Goal: Task Accomplishment & Management: Complete application form

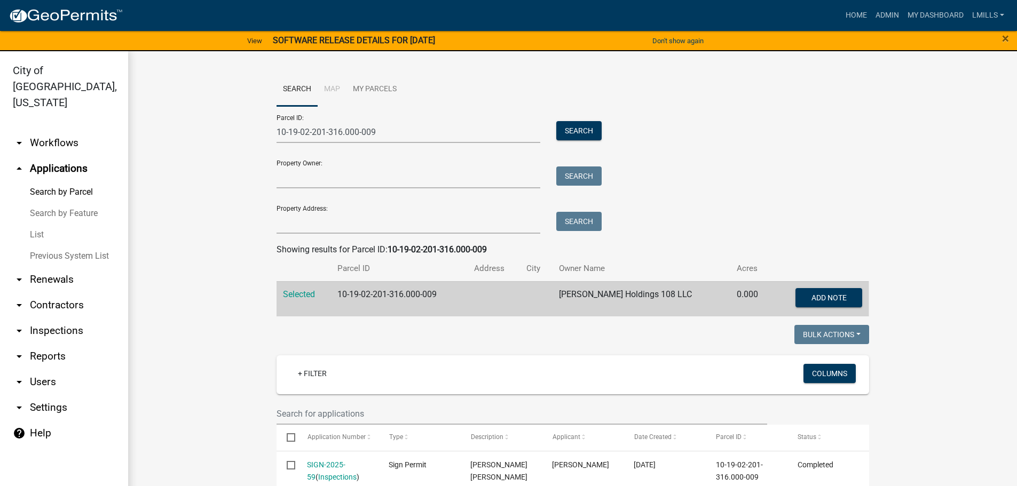
scroll to position [267, 0]
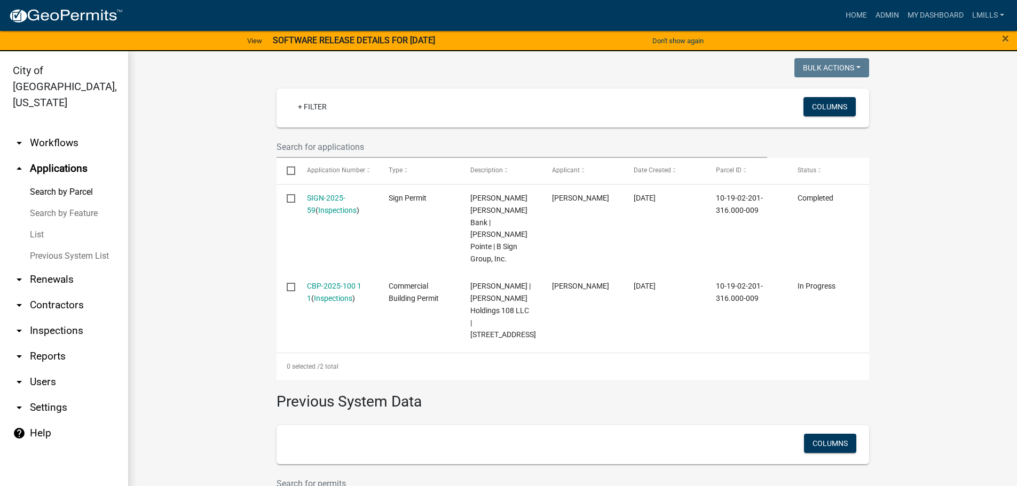
click at [72, 156] on link "arrow_drop_up Applications" at bounding box center [64, 169] width 128 height 26
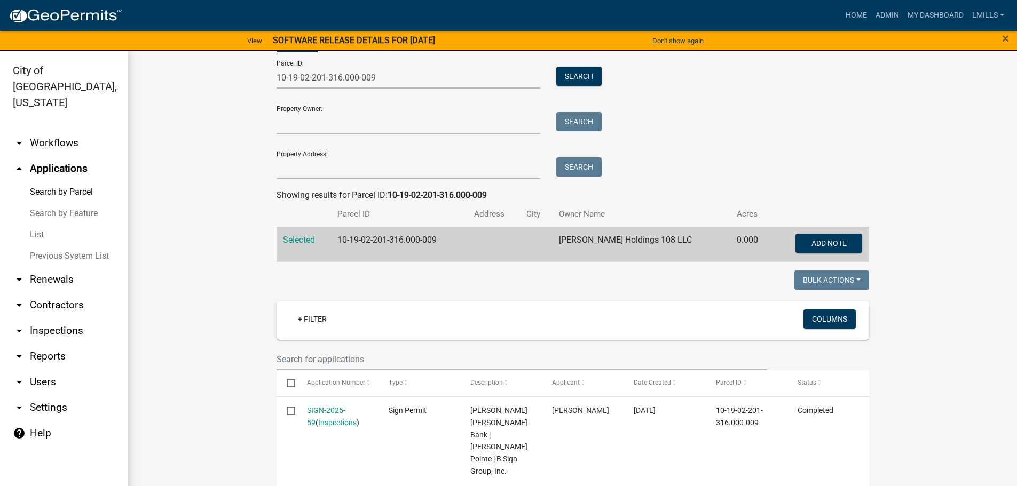
scroll to position [53, 0]
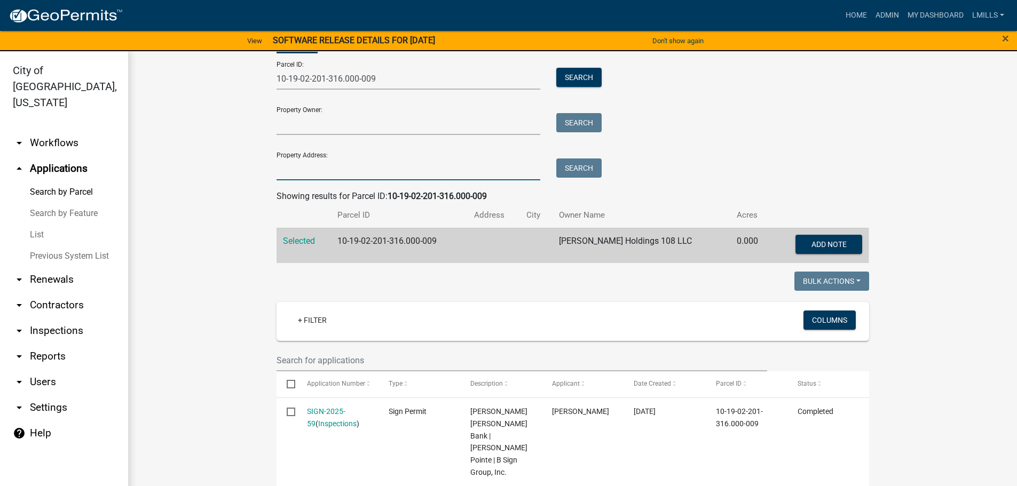
click at [320, 172] on input "Property Address:" at bounding box center [408, 169] width 264 height 22
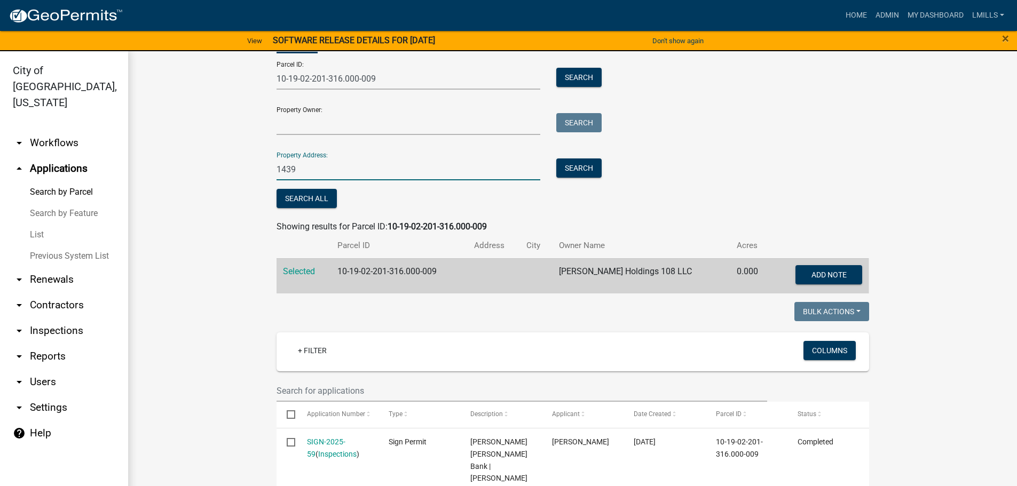
type input "1439"
drag, startPoint x: 390, startPoint y: 78, endPoint x: 219, endPoint y: 75, distance: 170.3
click at [219, 75] on wm-workflow-application-search-view "Search Map My Parcels Parcel ID: 10-19-02-201-316.000-009 Search Property Owner…" at bounding box center [572, 419] width 846 height 800
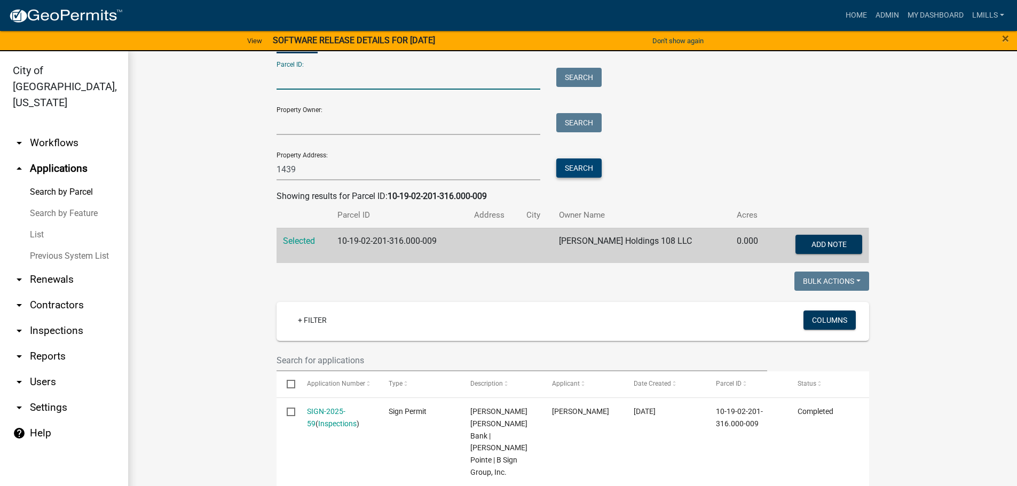
click at [590, 167] on button "Search" at bounding box center [578, 167] width 45 height 19
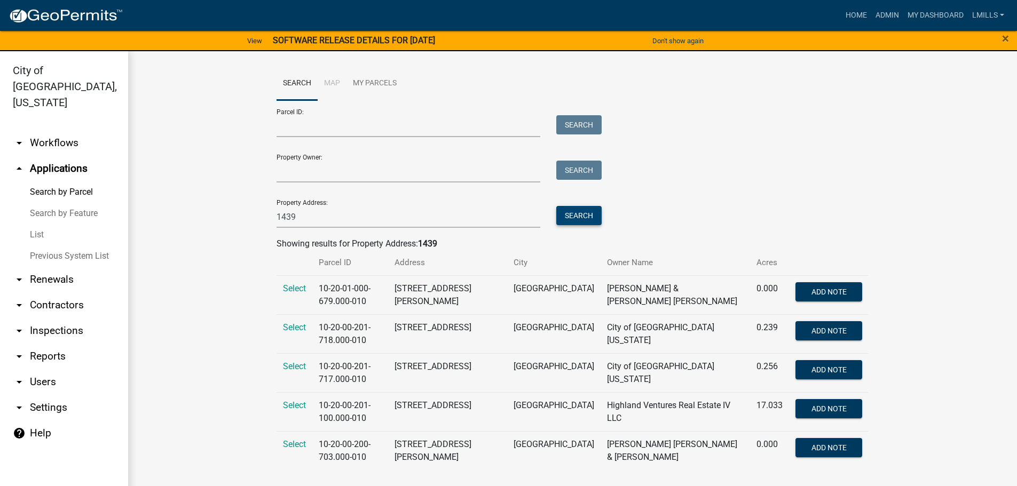
scroll to position [7, 0]
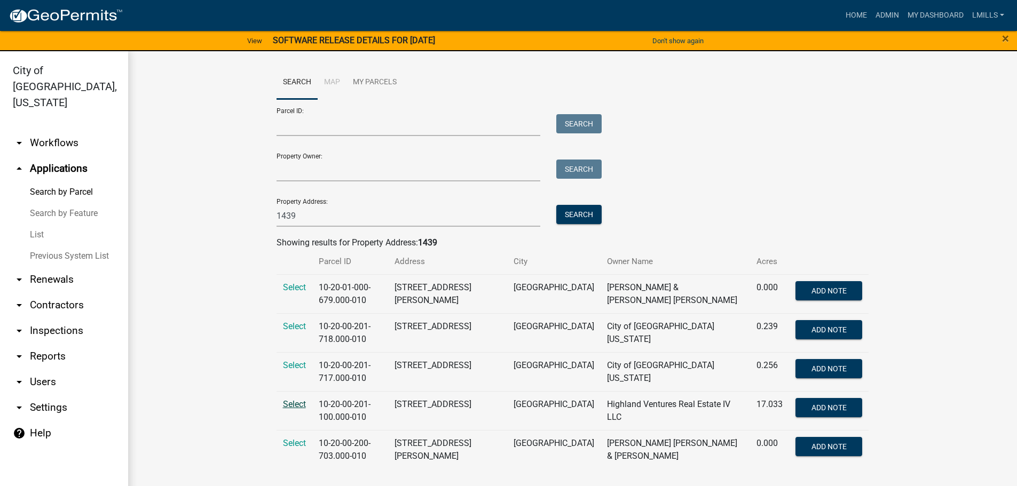
click at [290, 405] on span "Select" at bounding box center [294, 404] width 23 height 10
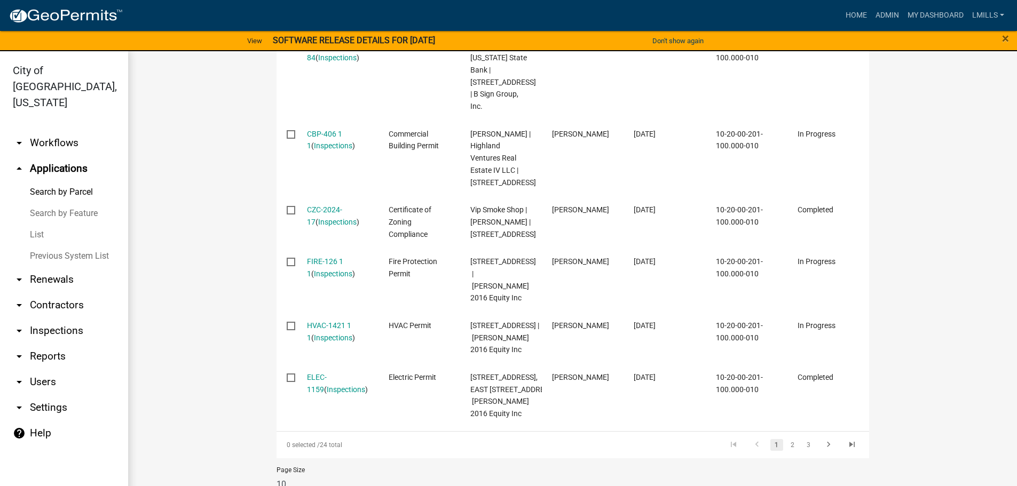
scroll to position [701, 0]
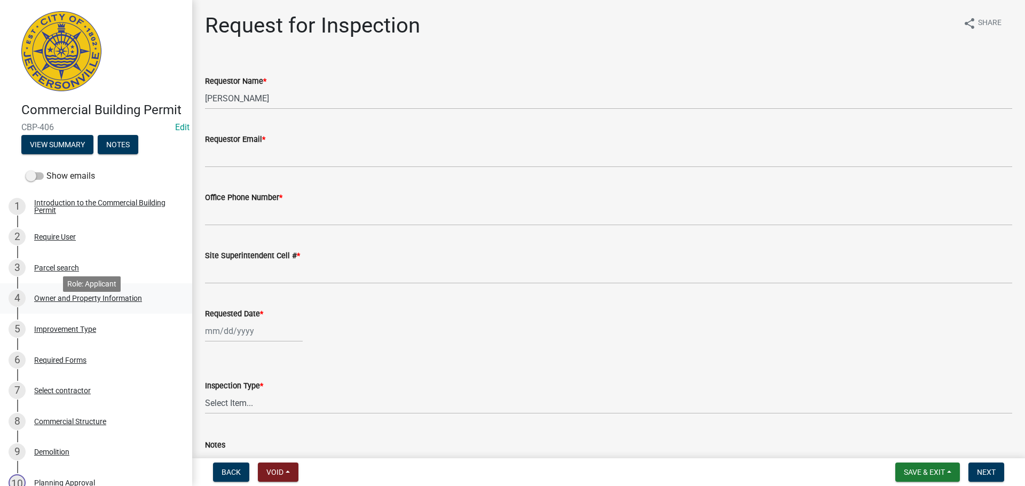
click at [86, 302] on div "Owner and Property Information" at bounding box center [88, 298] width 108 height 7
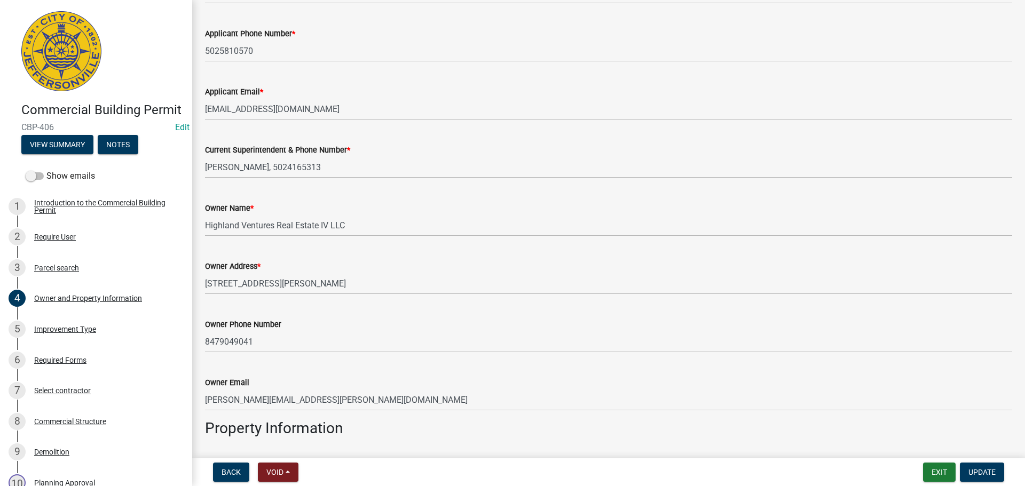
scroll to position [213, 0]
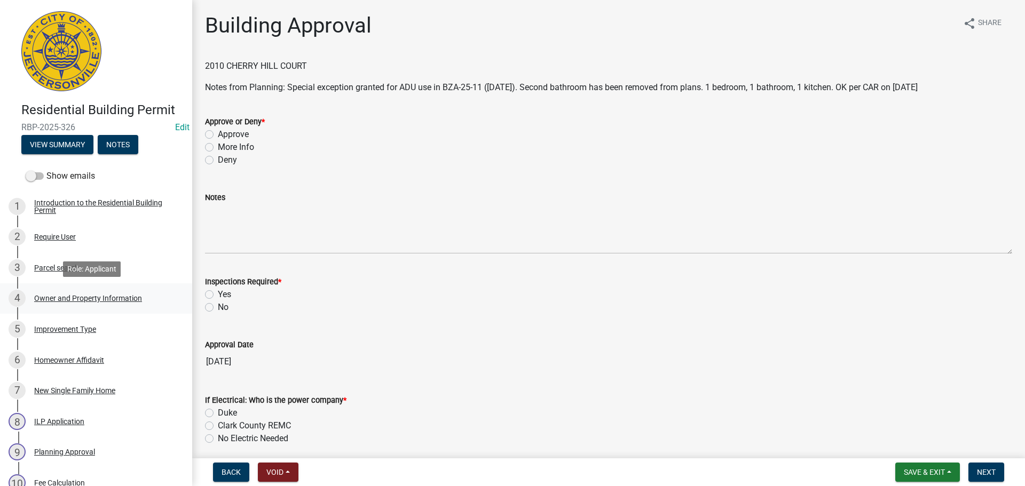
click at [85, 295] on div "Owner and Property Information" at bounding box center [88, 298] width 108 height 7
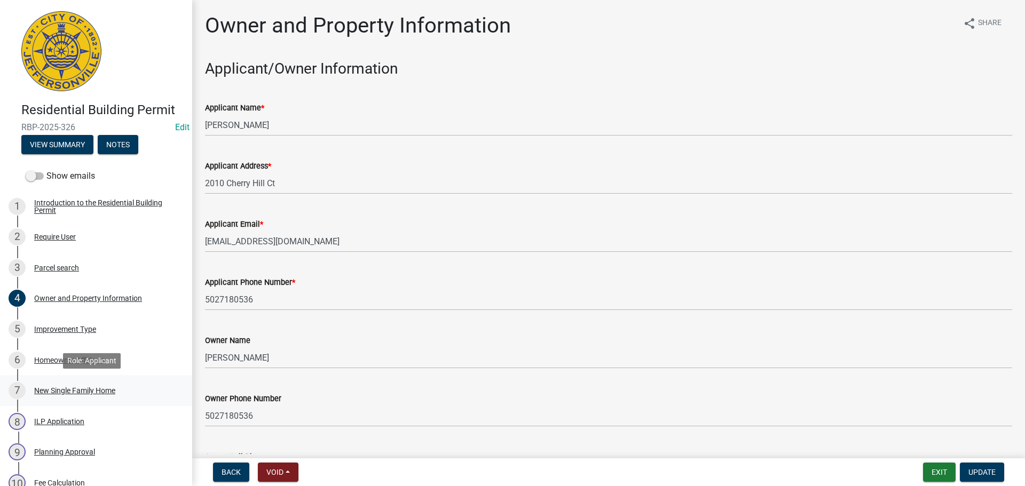
click at [60, 389] on div "New Single Family Home" at bounding box center [74, 390] width 81 height 7
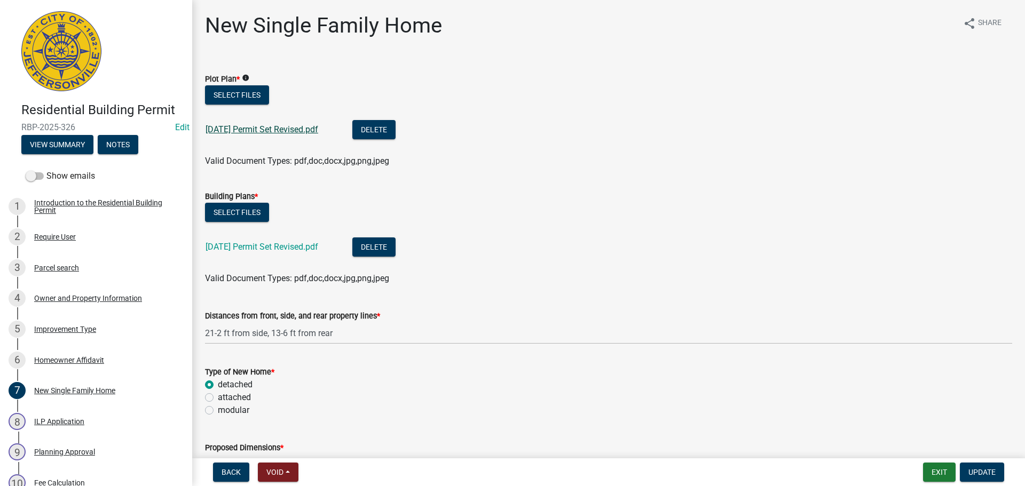
click at [280, 129] on link "8-4-25 Permit Set Revised.pdf" at bounding box center [261, 129] width 113 height 10
click at [96, 298] on div "Owner and Property Information" at bounding box center [88, 298] width 108 height 7
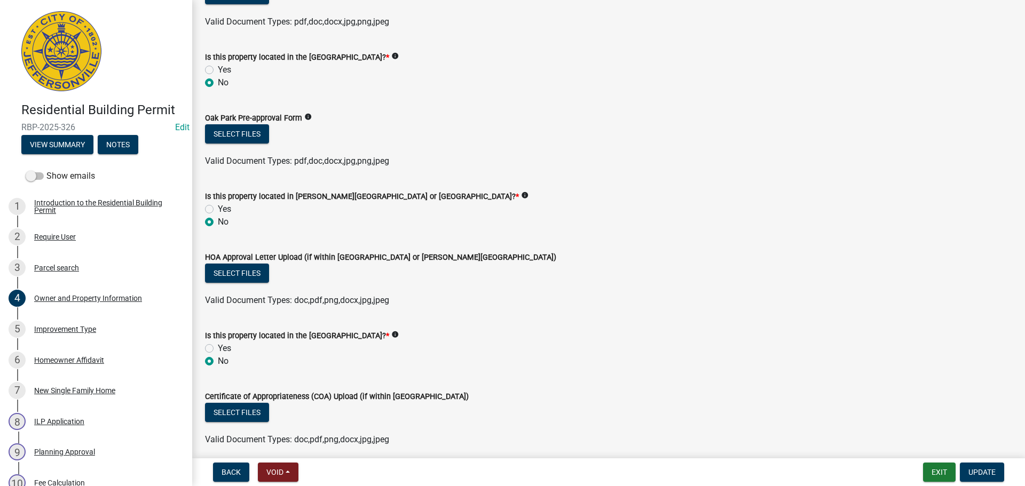
scroll to position [897, 0]
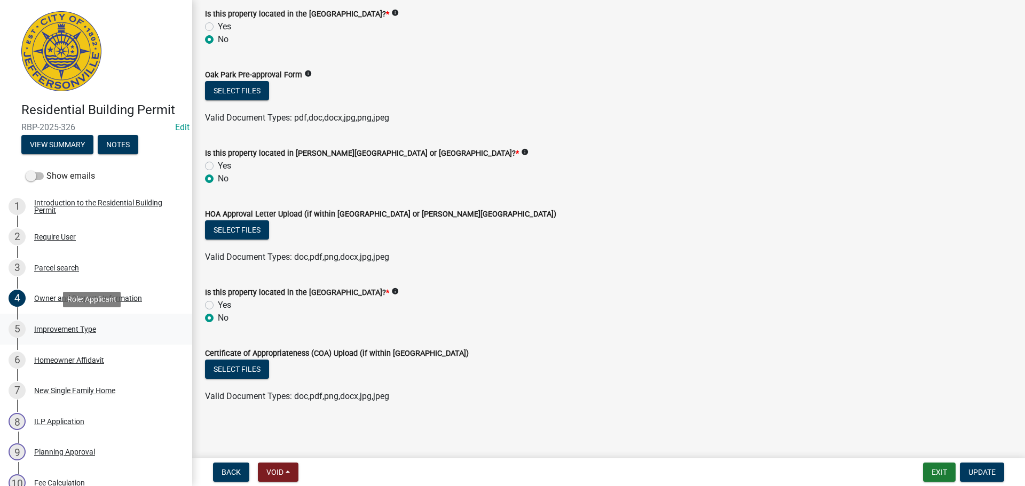
click at [64, 331] on div "Improvement Type" at bounding box center [65, 329] width 62 height 7
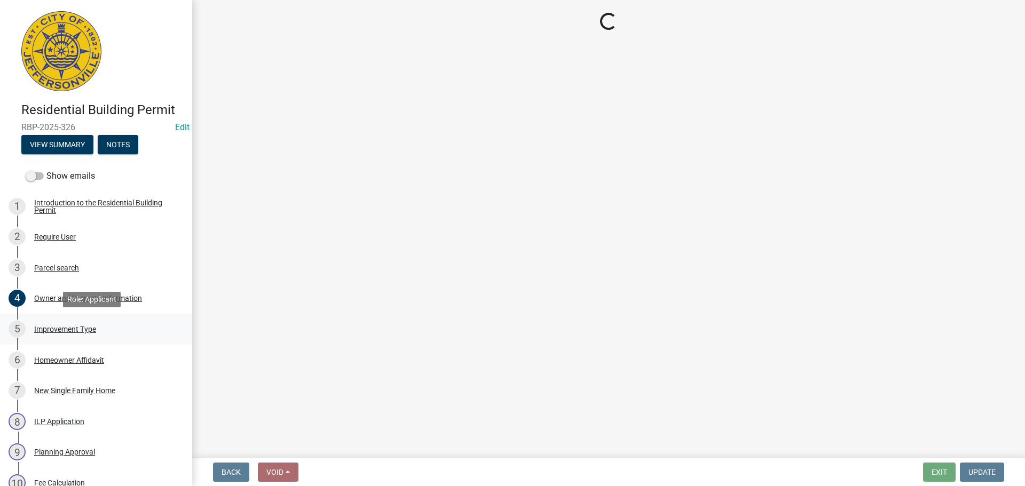
scroll to position [0, 0]
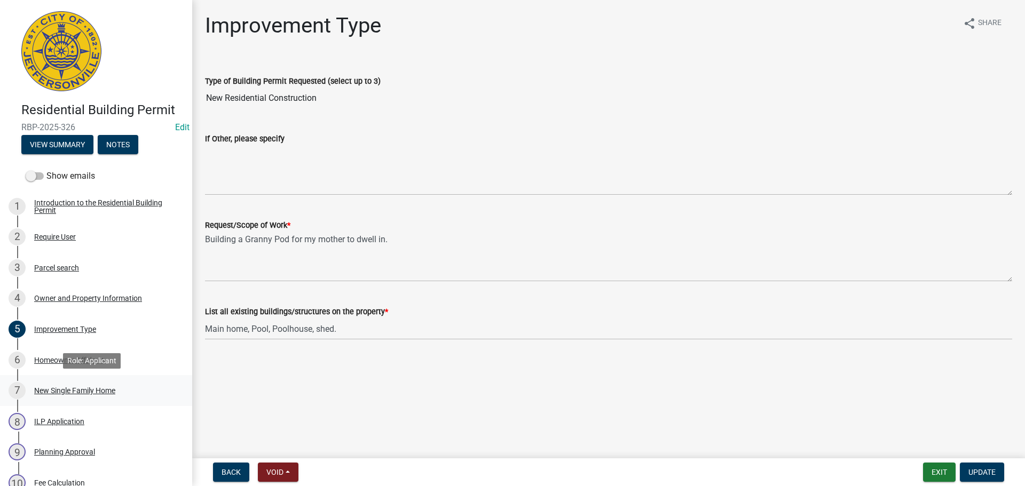
click at [66, 389] on div "New Single Family Home" at bounding box center [74, 390] width 81 height 7
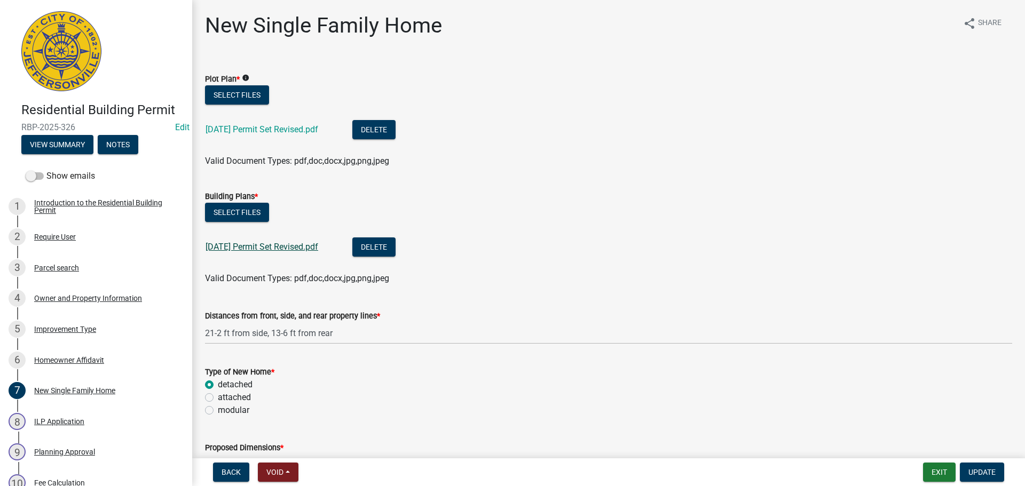
click at [277, 244] on link "8-4-25 Permit Set Revised.pdf" at bounding box center [261, 247] width 113 height 10
click at [77, 362] on div "Homeowner Affidavit" at bounding box center [69, 359] width 70 height 7
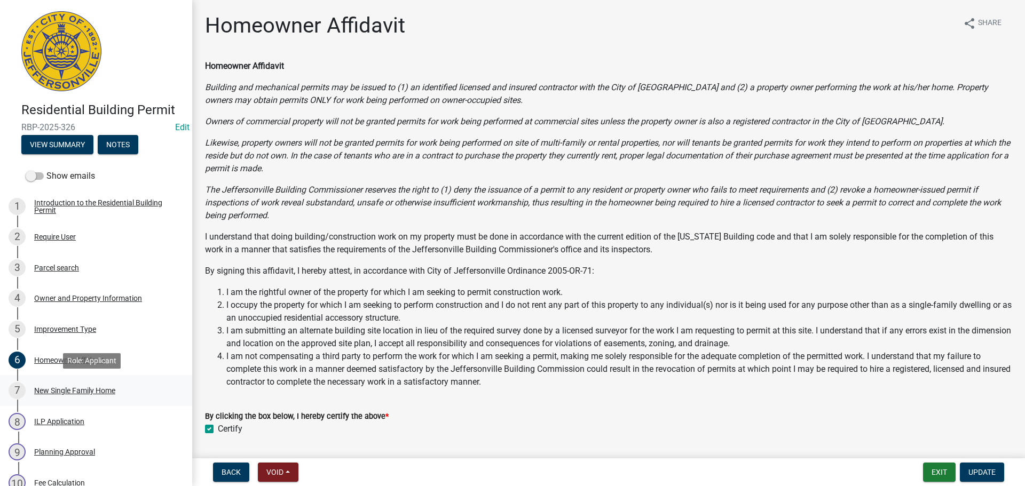
click at [69, 388] on div "New Single Family Home" at bounding box center [74, 390] width 81 height 7
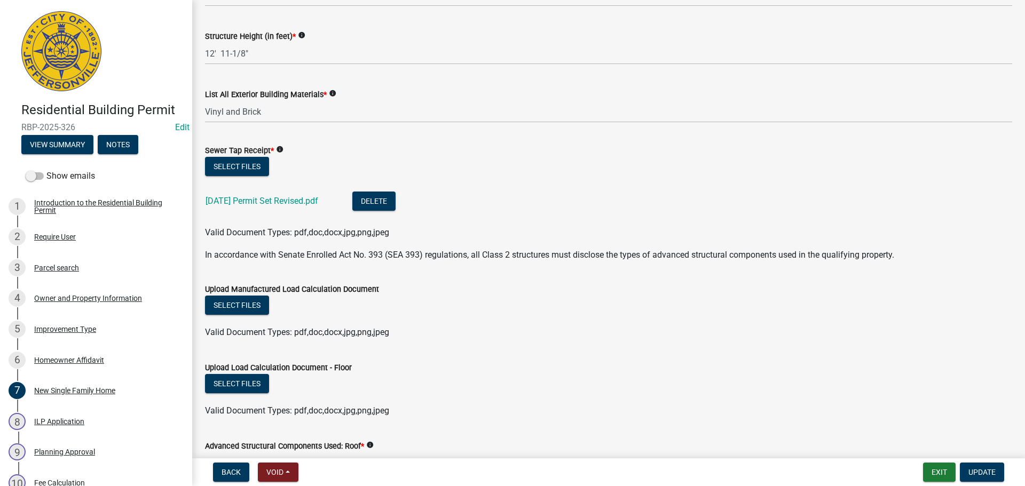
scroll to position [587, 0]
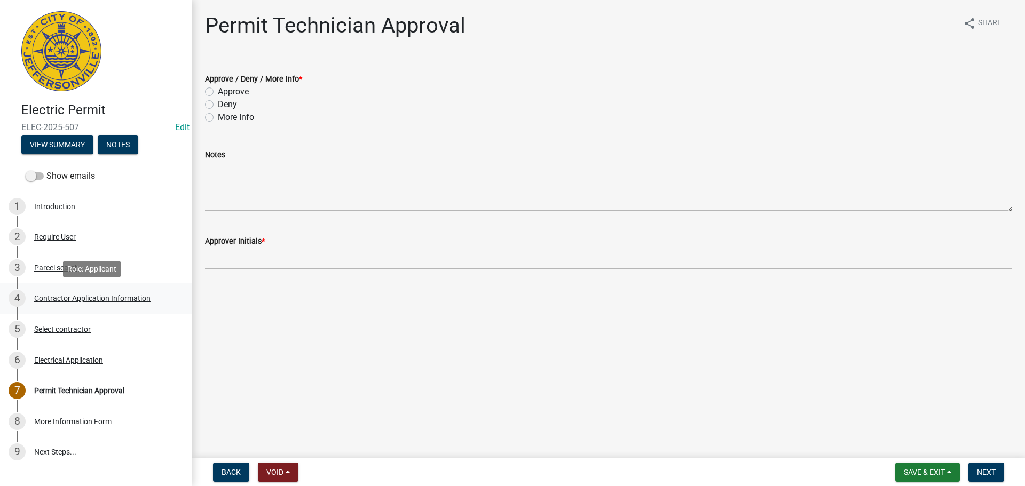
click at [102, 295] on div "Contractor Application Information" at bounding box center [92, 298] width 116 height 7
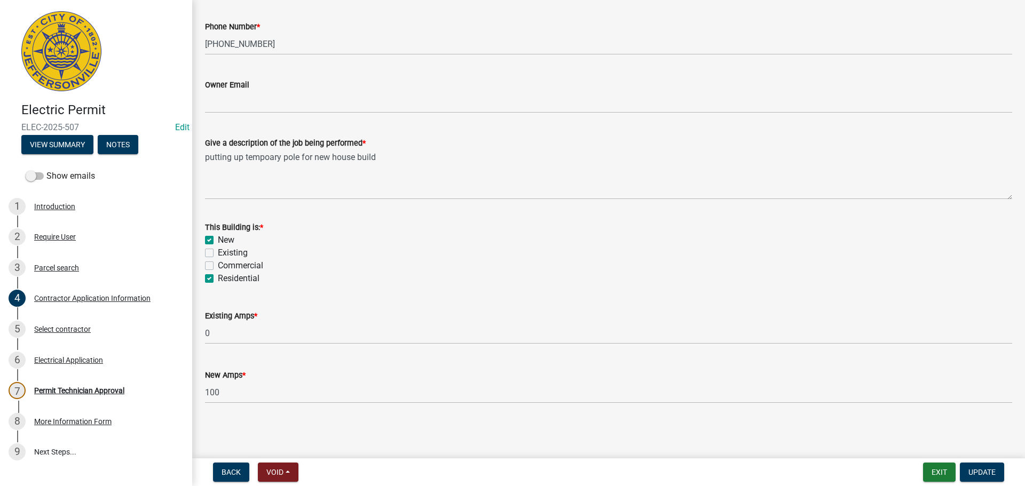
scroll to position [431, 0]
click at [235, 472] on span "Back" at bounding box center [230, 472] width 19 height 9
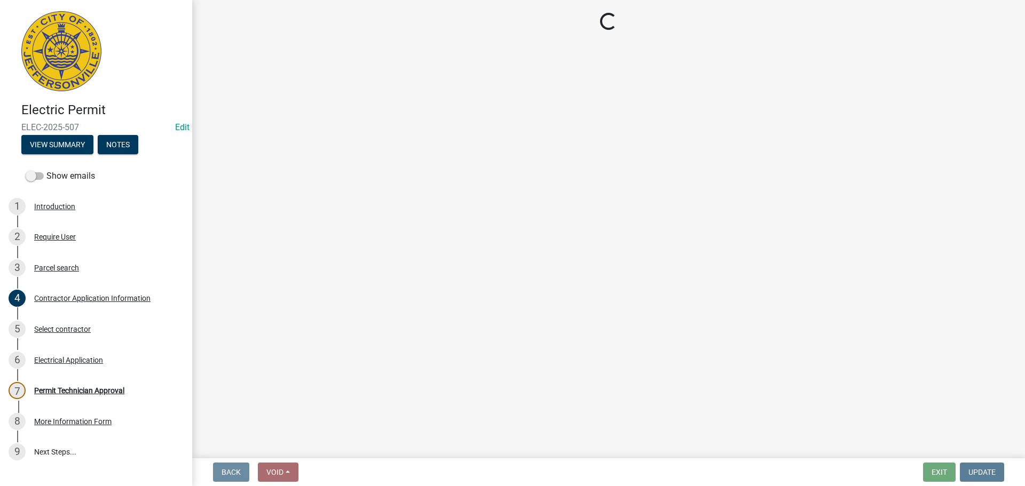
scroll to position [0, 0]
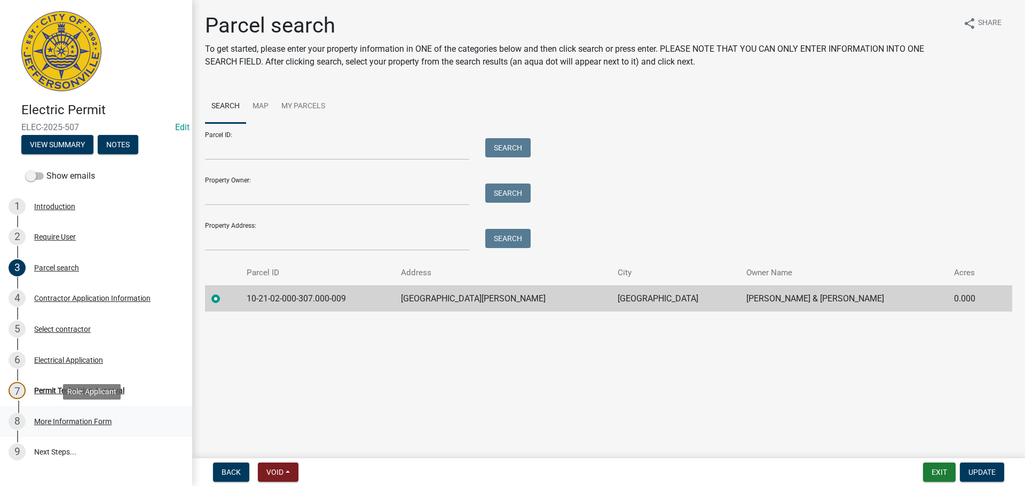
click at [71, 419] on div "More Information Form" at bounding box center [72, 421] width 77 height 7
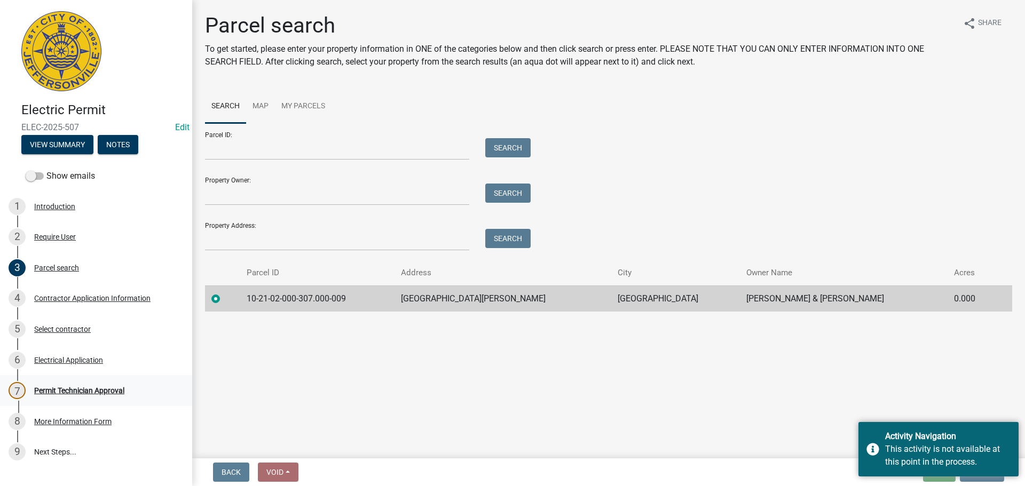
click at [101, 394] on div "Permit Technician Approval" at bounding box center [79, 390] width 90 height 7
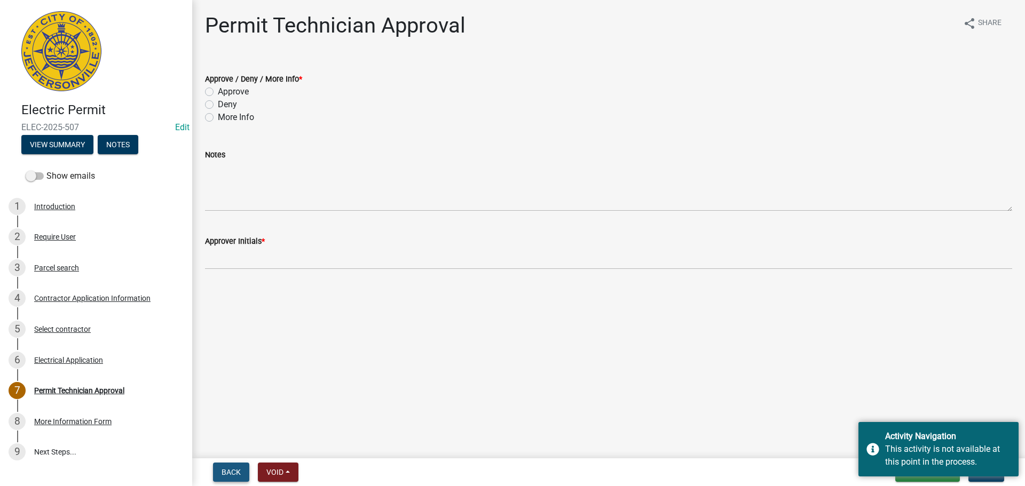
click at [223, 470] on span "Back" at bounding box center [230, 472] width 19 height 9
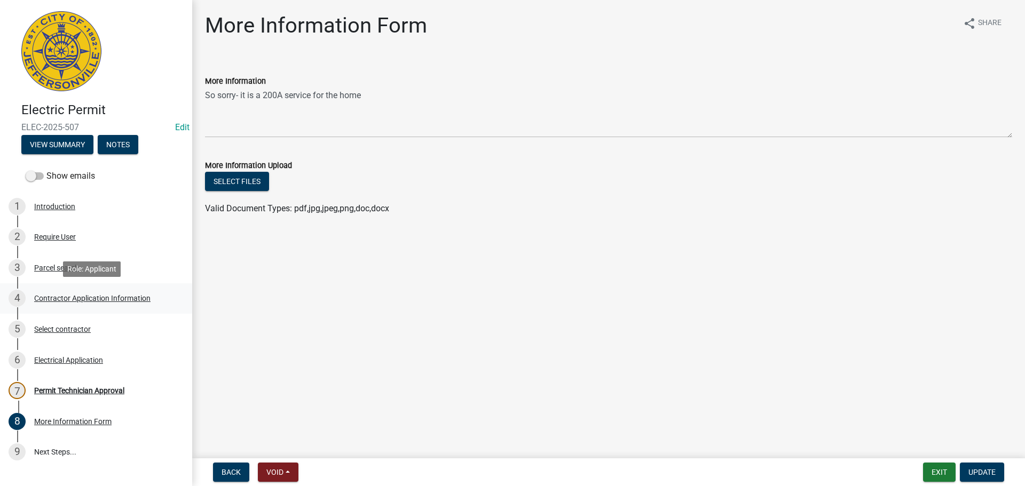
click at [95, 299] on div "Contractor Application Information" at bounding box center [92, 298] width 116 height 7
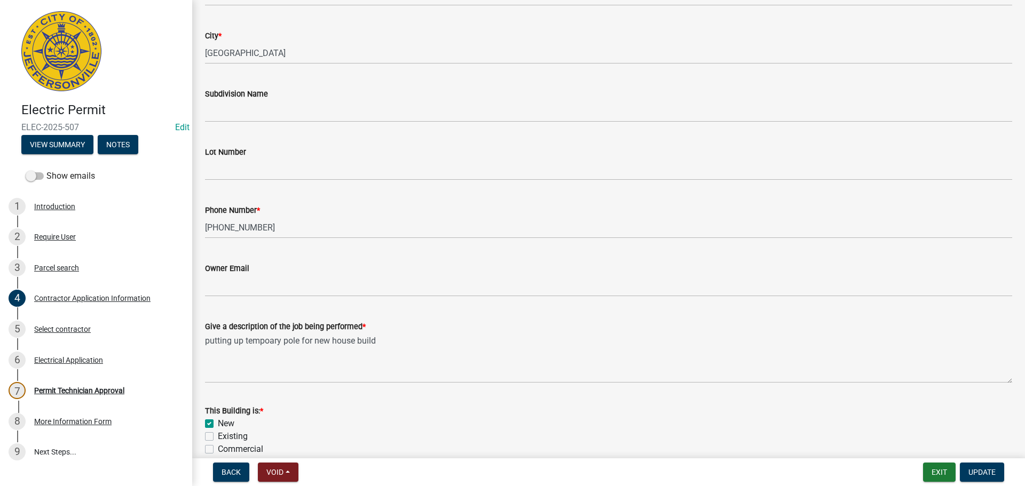
scroll to position [267, 0]
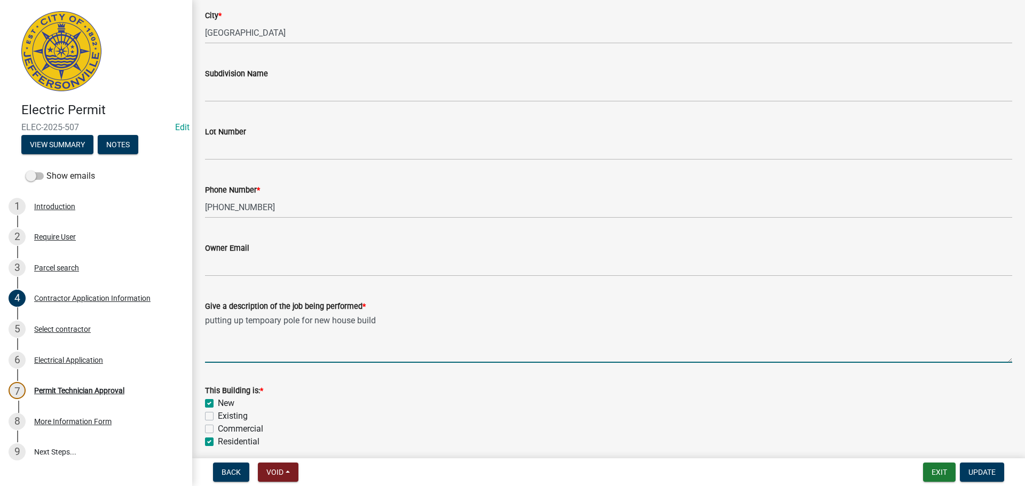
click at [402, 321] on textarea "putting up tempoary pole for new house build" at bounding box center [608, 338] width 807 height 50
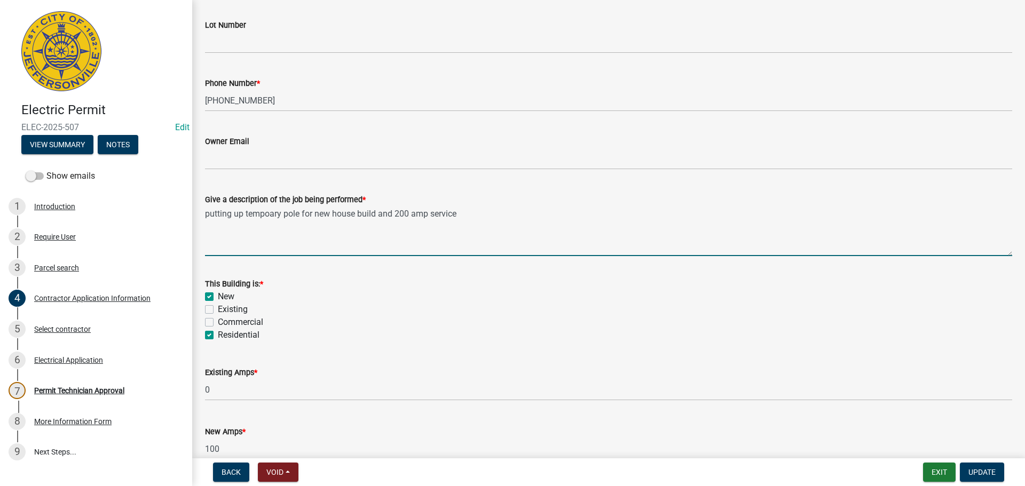
scroll to position [431, 0]
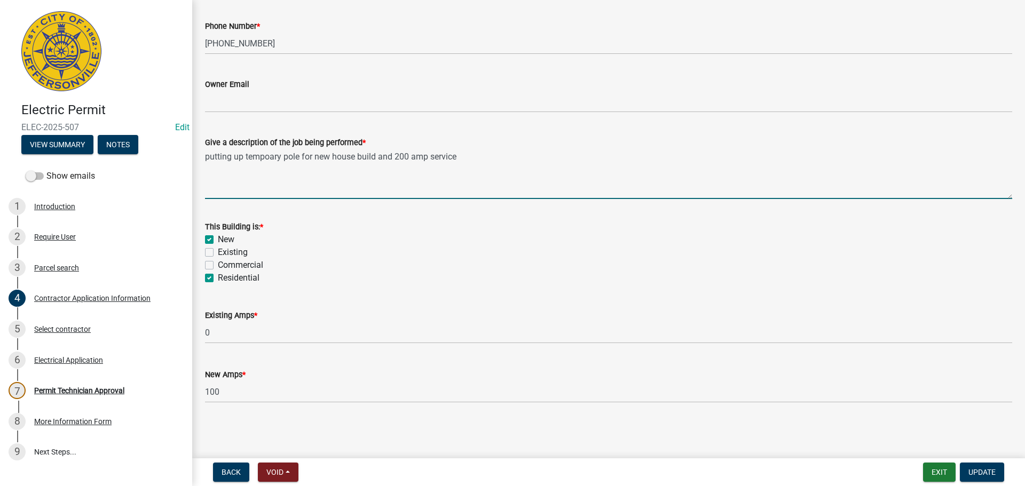
type textarea "putting up tempoary pole for new house build and 200 amp service"
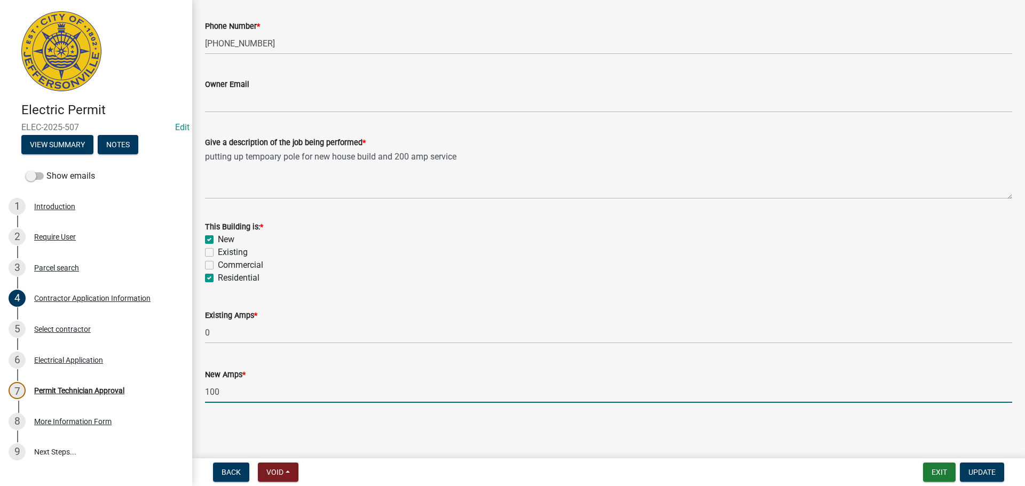
drag, startPoint x: 243, startPoint y: 390, endPoint x: 186, endPoint y: 393, distance: 57.8
click at [186, 393] on div "Electric Permit ELEC-2025-507 Edit View Summary Notes Show emails 1 Introductio…" at bounding box center [512, 243] width 1025 height 486
type input "200"
click at [982, 461] on nav "Back Void Withdraw Lock Expire Void Exit Update" at bounding box center [608, 472] width 833 height 28
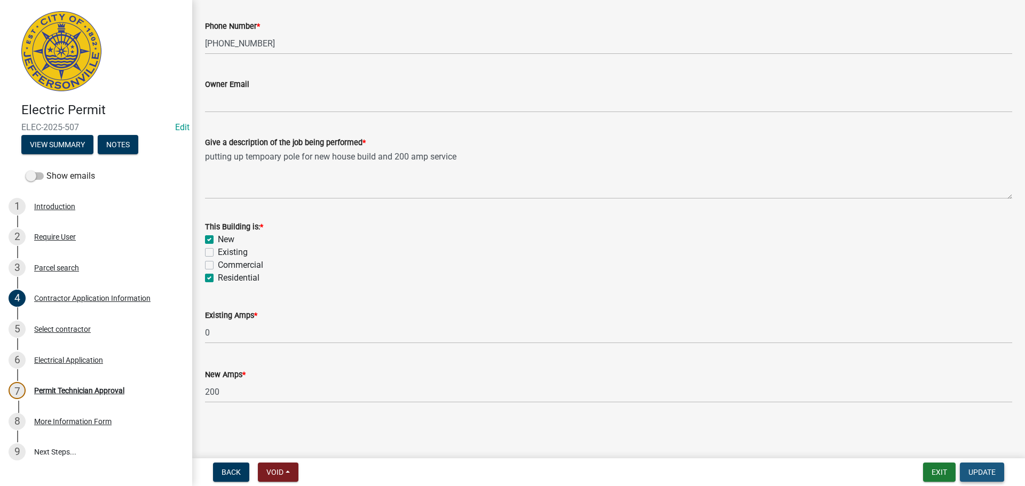
click at [980, 475] on span "Update" at bounding box center [981, 472] width 27 height 9
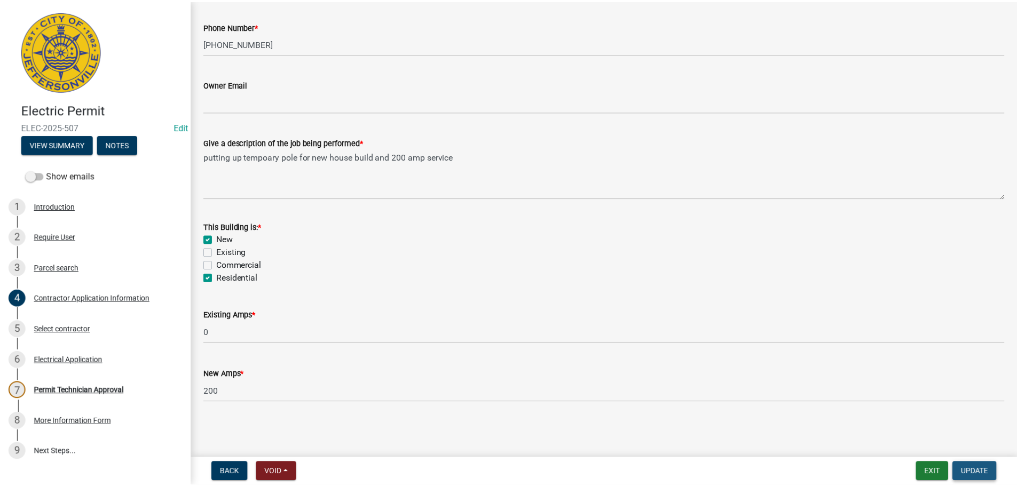
scroll to position [0, 0]
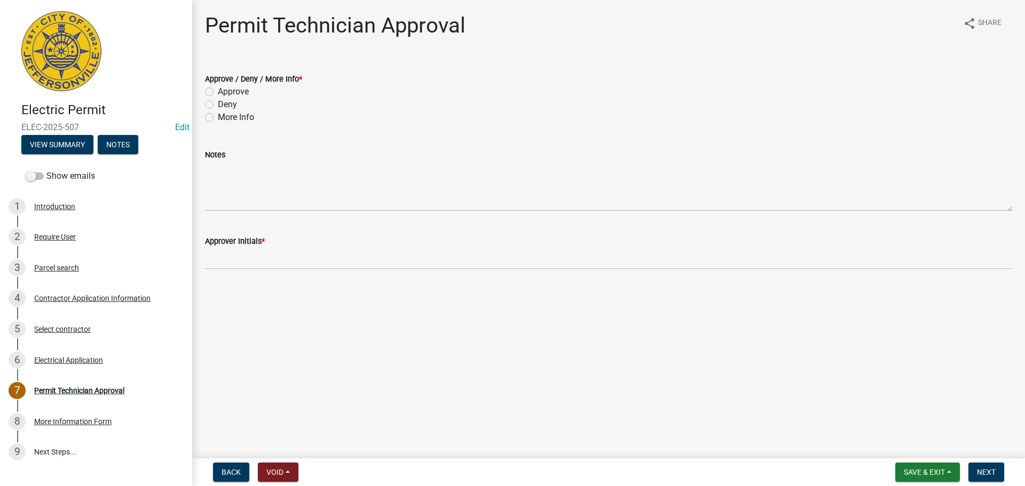
click at [235, 94] on label "Approve" at bounding box center [233, 91] width 31 height 13
click at [225, 92] on input "Approve" at bounding box center [221, 88] width 7 height 7
radio input "true"
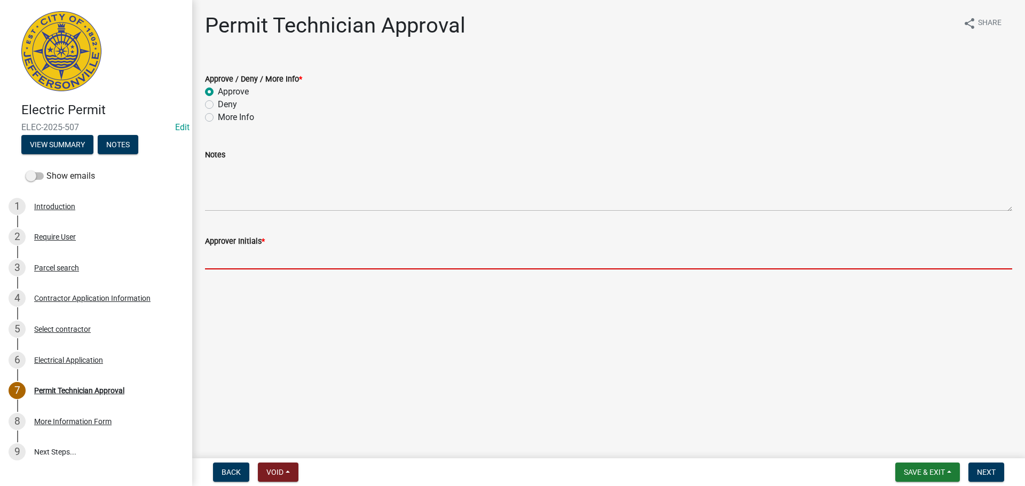
click at [260, 261] on input "Approver Initials *" at bounding box center [608, 259] width 807 height 22
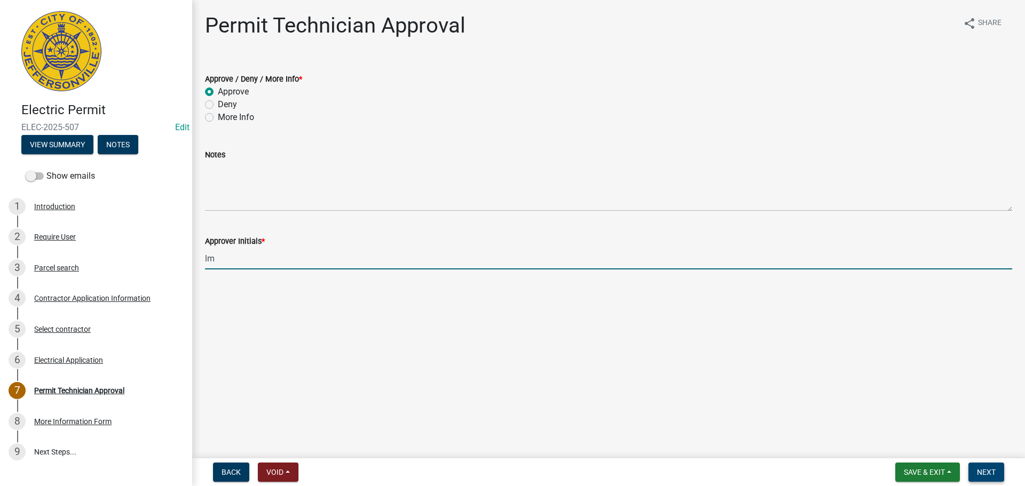
type input "lm"
click at [994, 466] on button "Next" at bounding box center [986, 472] width 36 height 19
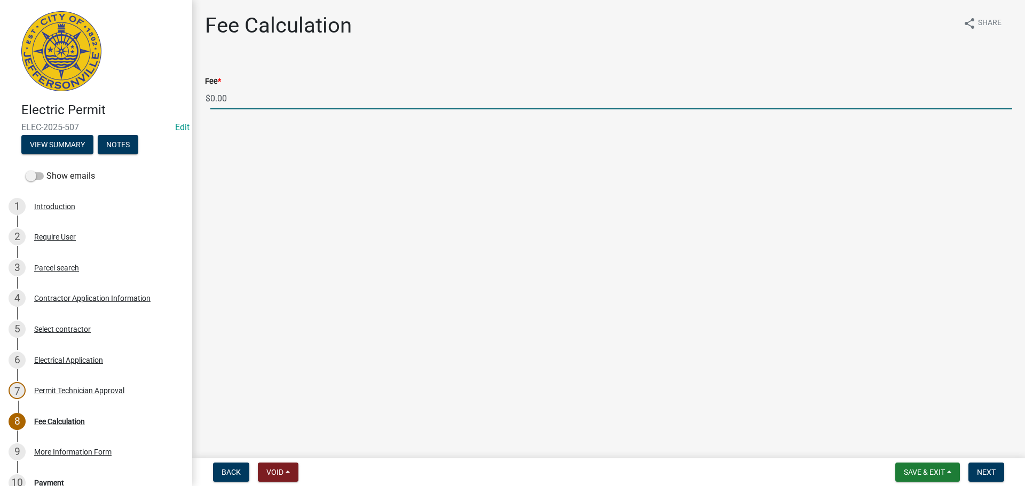
drag, startPoint x: 239, startPoint y: 102, endPoint x: 189, endPoint y: 102, distance: 49.1
click at [190, 102] on div "Electric Permit ELEC-2025-507 Edit View Summary Notes Show emails 1 Introductio…" at bounding box center [512, 243] width 1025 height 486
type input "135.00"
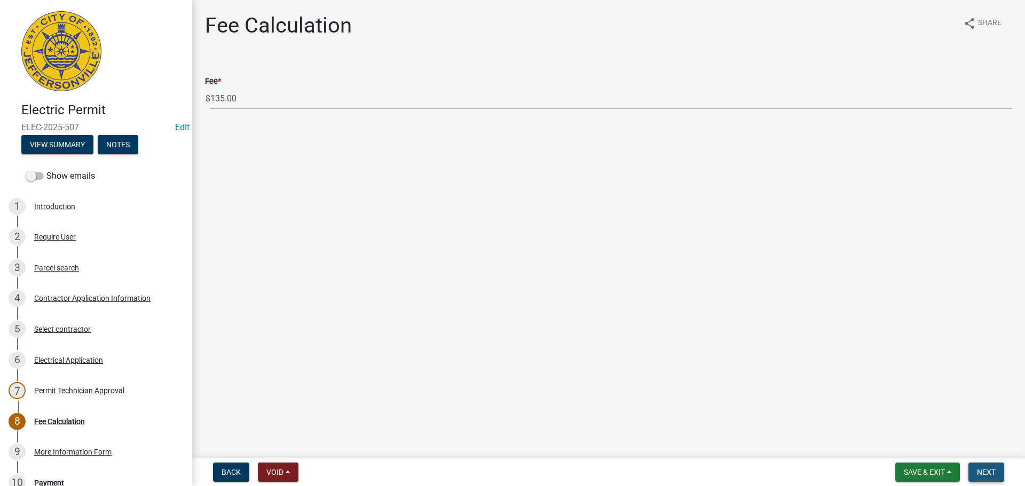
click at [981, 472] on span "Next" at bounding box center [986, 472] width 19 height 9
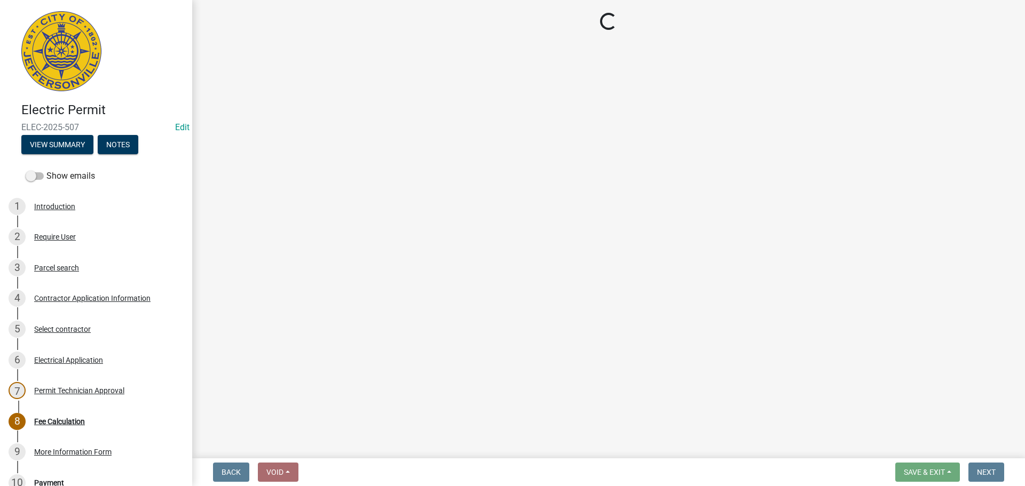
select select "3: 3"
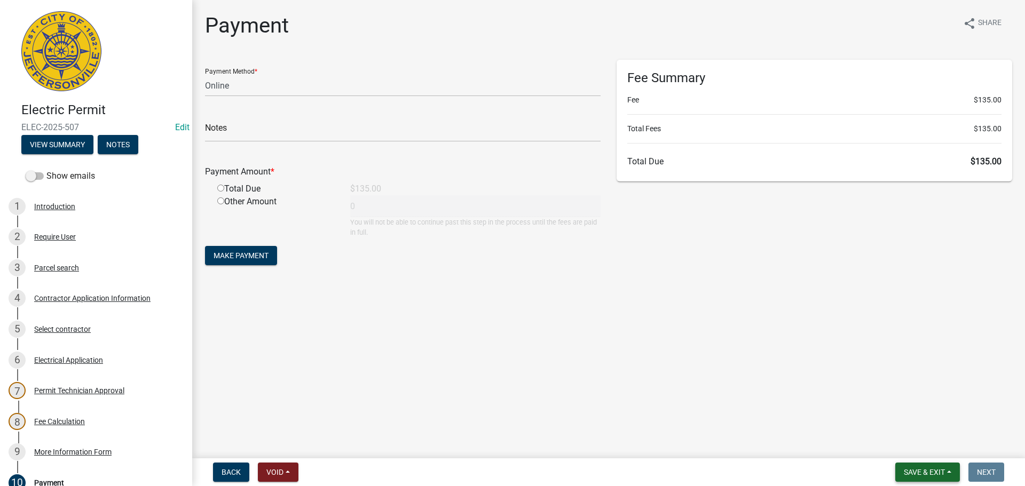
click at [925, 473] on span "Save & Exit" at bounding box center [923, 472] width 41 height 9
click at [923, 446] on button "Save & Exit" at bounding box center [916, 445] width 85 height 26
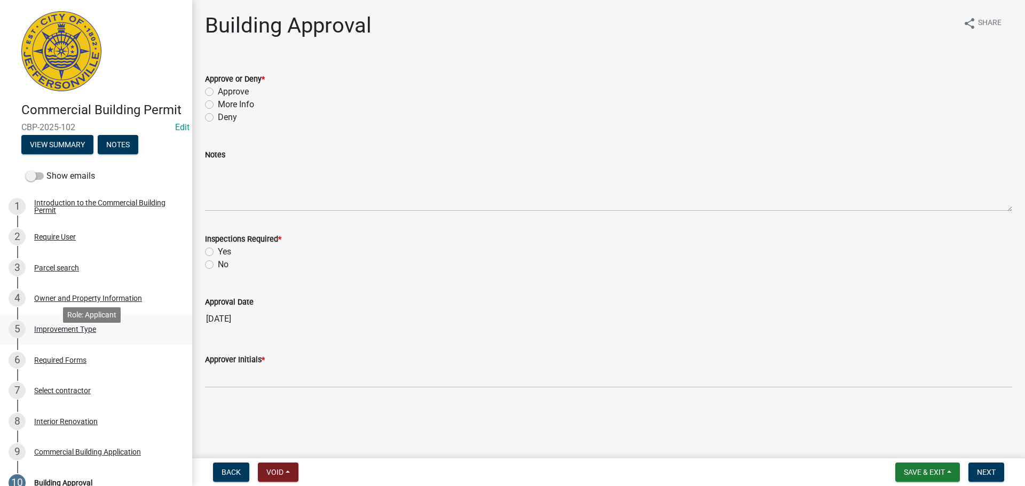
click at [78, 333] on div "Improvement Type" at bounding box center [65, 329] width 62 height 7
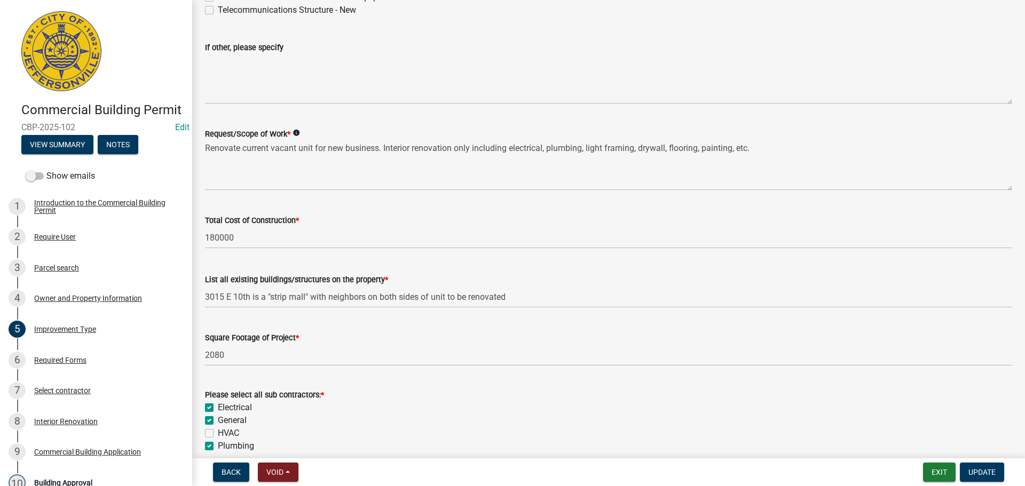
scroll to position [320, 0]
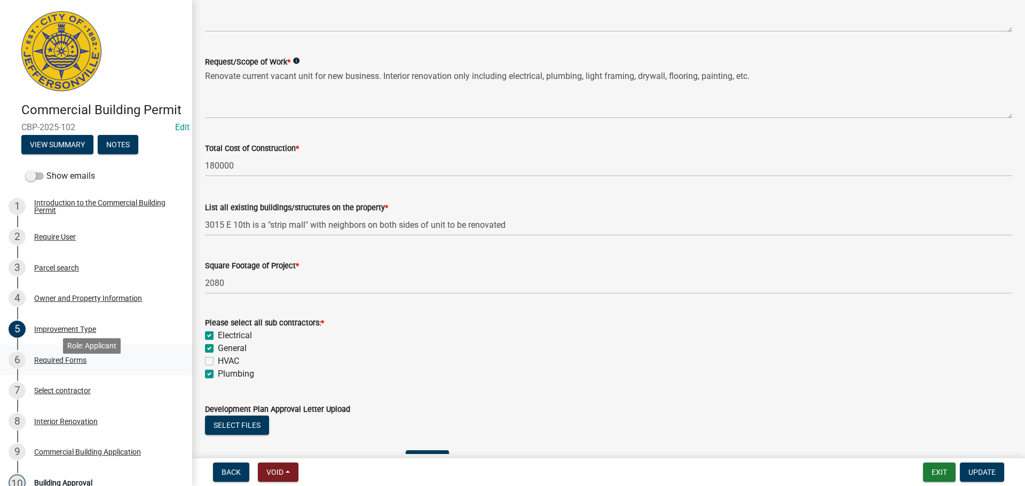
click at [62, 364] on div "Required Forms" at bounding box center [60, 359] width 52 height 7
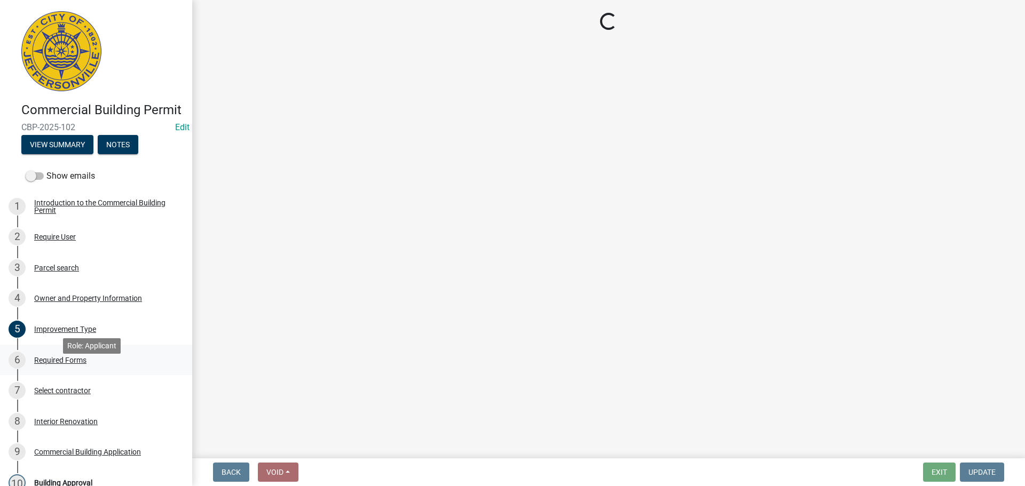
scroll to position [0, 0]
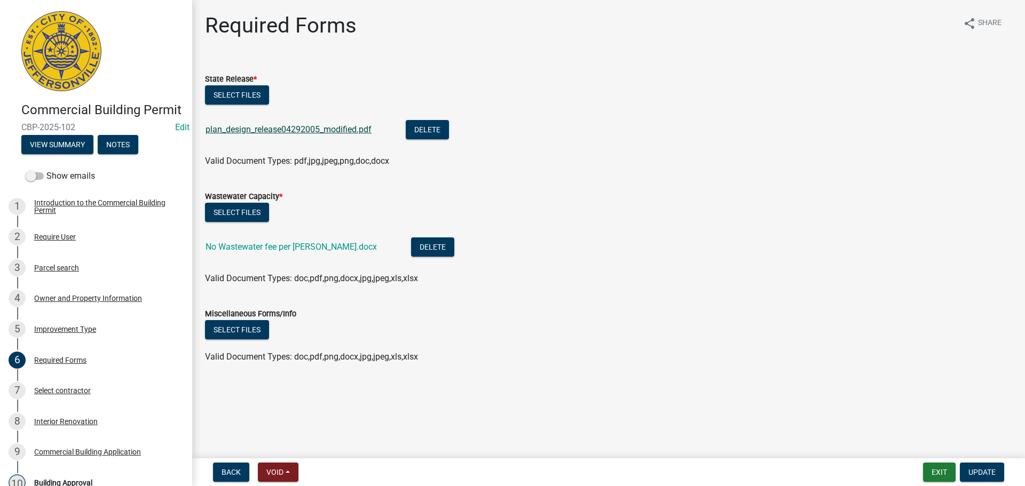
click at [304, 130] on link "plan_design_release04292005_modified.pdf" at bounding box center [288, 129] width 166 height 10
click at [256, 248] on link "No Wastewater fee per [PERSON_NAME].docx" at bounding box center [290, 247] width 171 height 10
click at [55, 425] on div "Interior Renovation" at bounding box center [66, 421] width 64 height 7
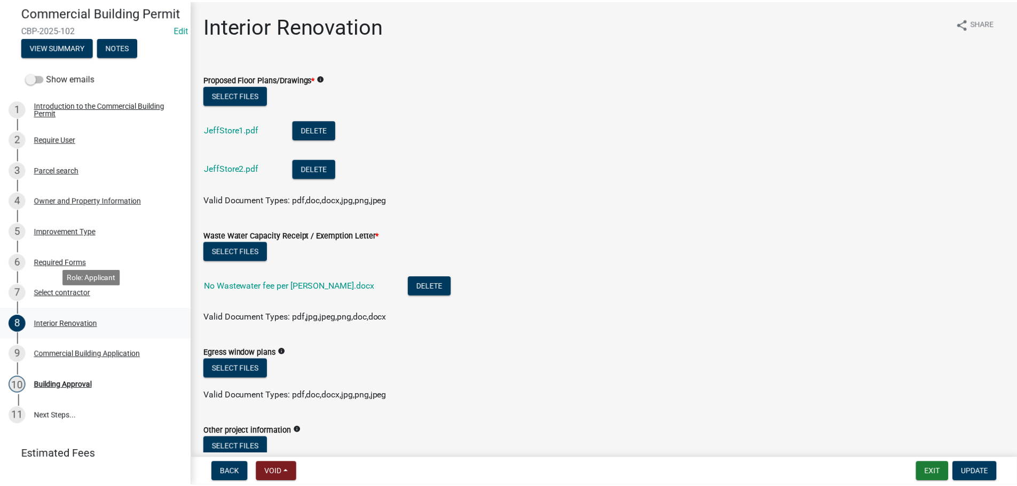
scroll to position [133, 0]
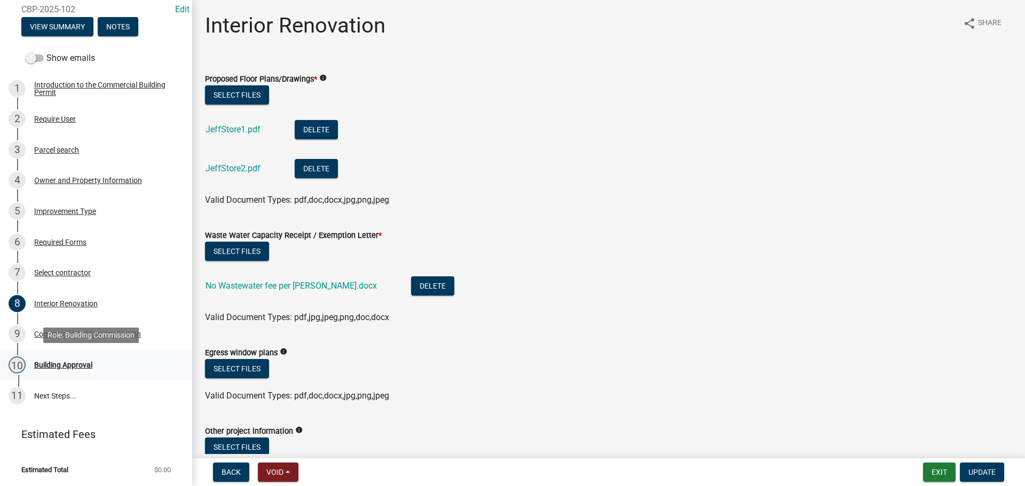
click at [70, 364] on div "Building Approval" at bounding box center [63, 364] width 58 height 7
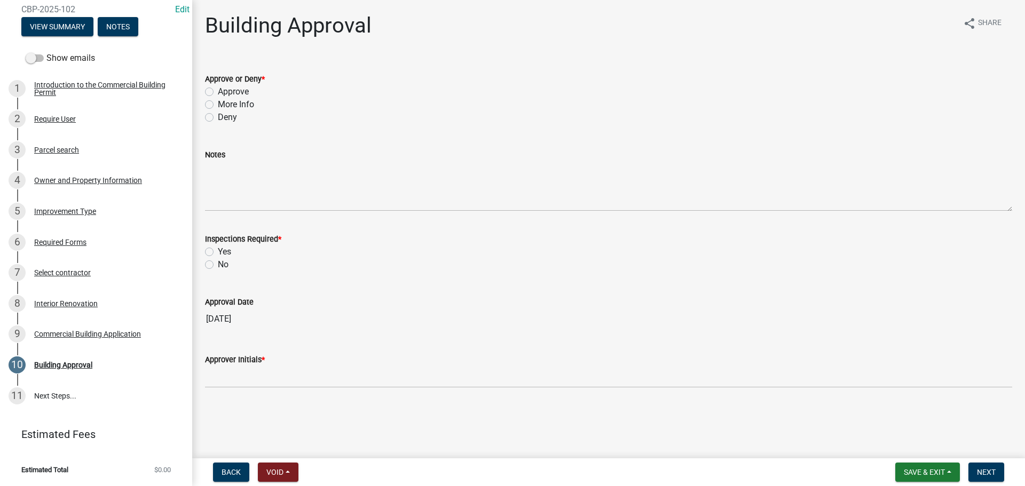
click at [233, 94] on label "Approve" at bounding box center [233, 91] width 31 height 13
click at [225, 92] on input "Approve" at bounding box center [221, 88] width 7 height 7
radio input "true"
click at [224, 255] on label "Yes" at bounding box center [224, 251] width 13 height 13
click at [224, 252] on input "Yes" at bounding box center [221, 248] width 7 height 7
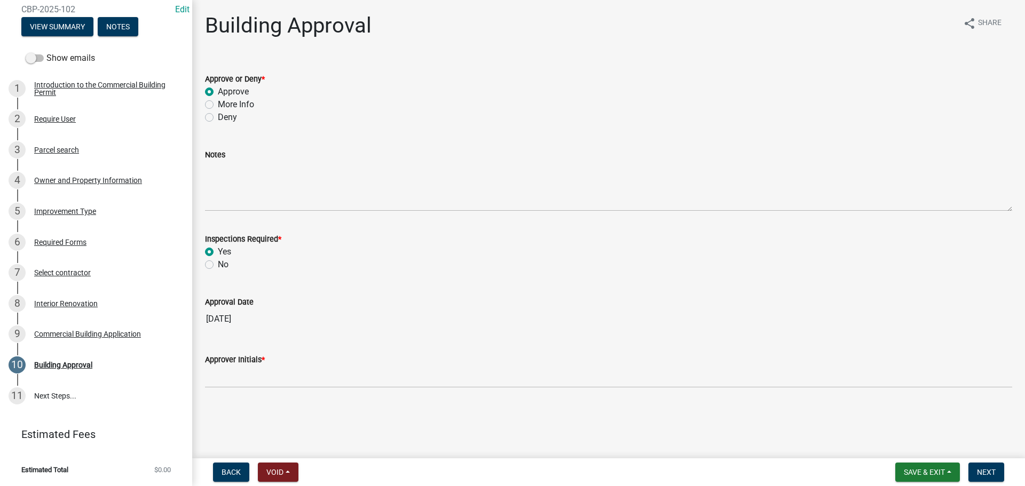
radio input "true"
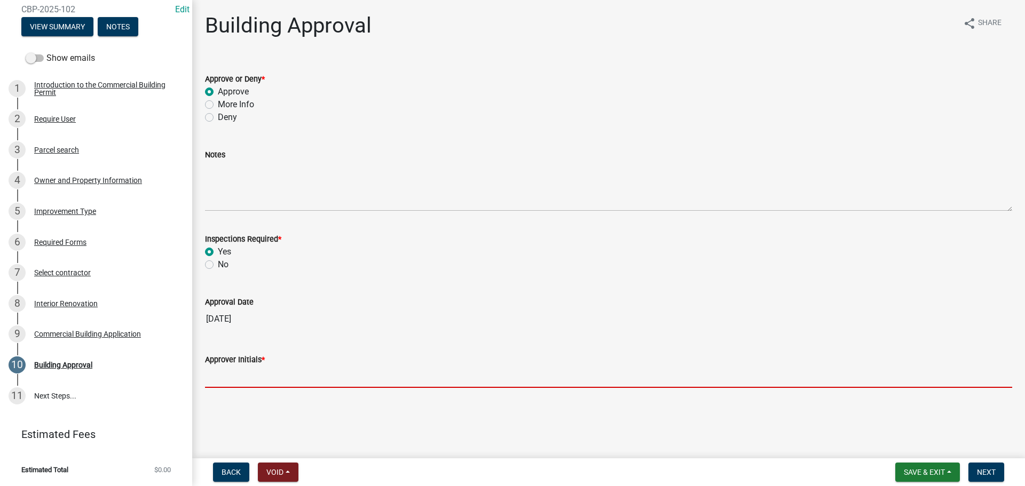
click at [274, 382] on input "Approver Initials *" at bounding box center [608, 377] width 807 height 22
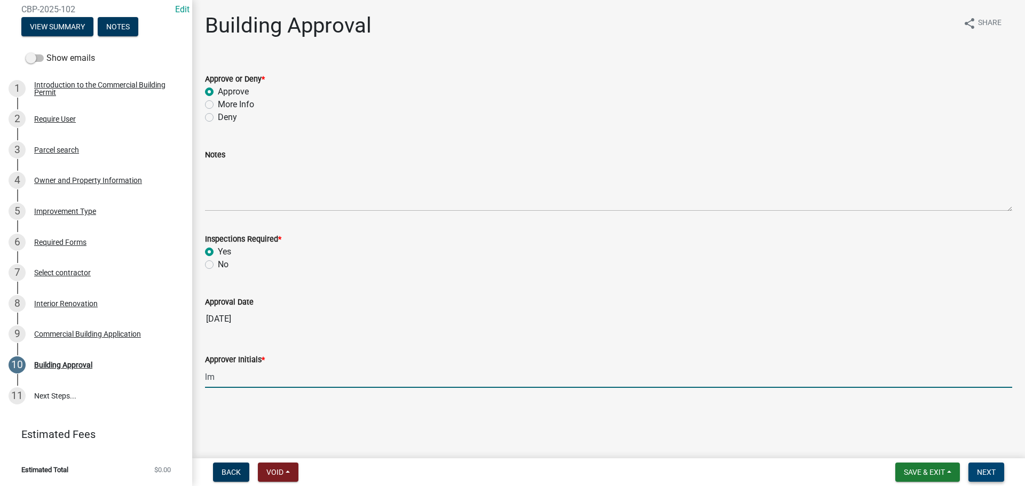
type input "lm"
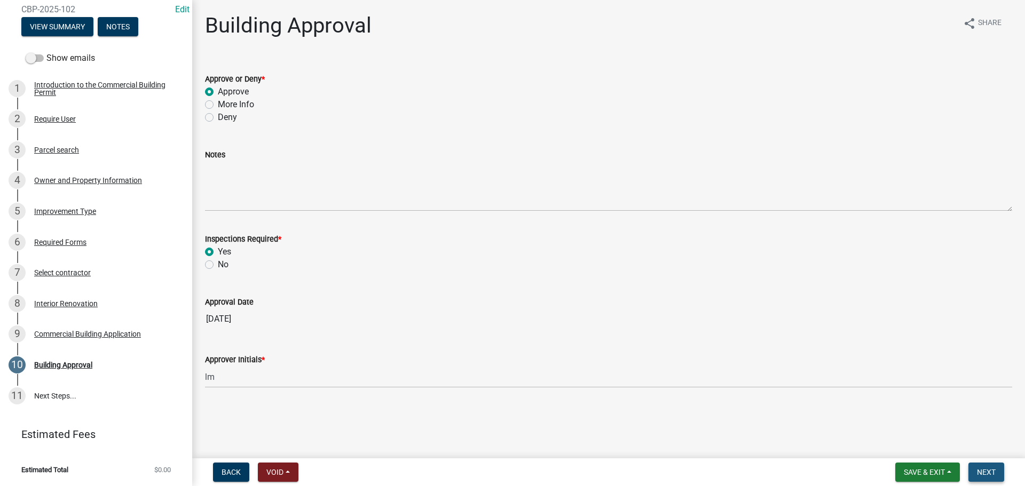
click at [995, 466] on button "Next" at bounding box center [986, 472] width 36 height 19
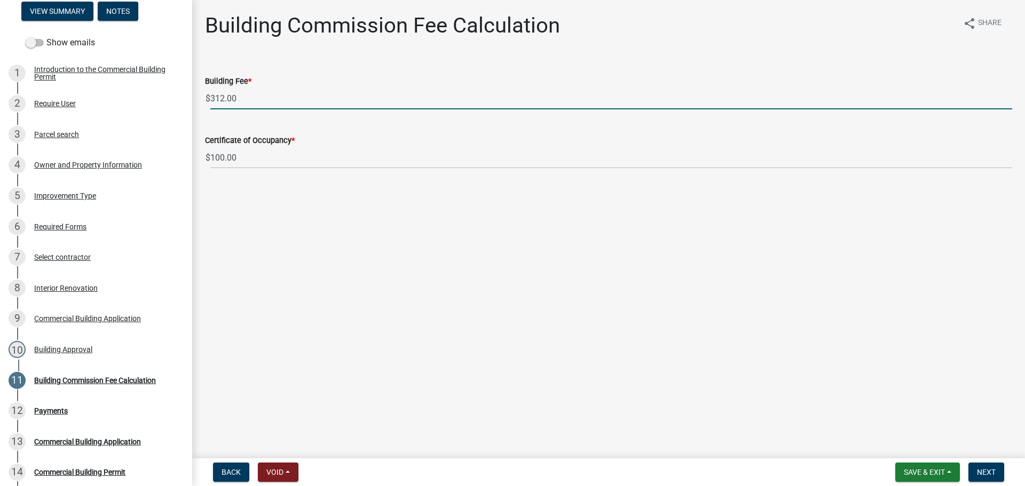
drag, startPoint x: 263, startPoint y: 102, endPoint x: 203, endPoint y: 98, distance: 60.0
click at [203, 98] on div "Building Fee * $ 312.00" at bounding box center [608, 85] width 823 height 50
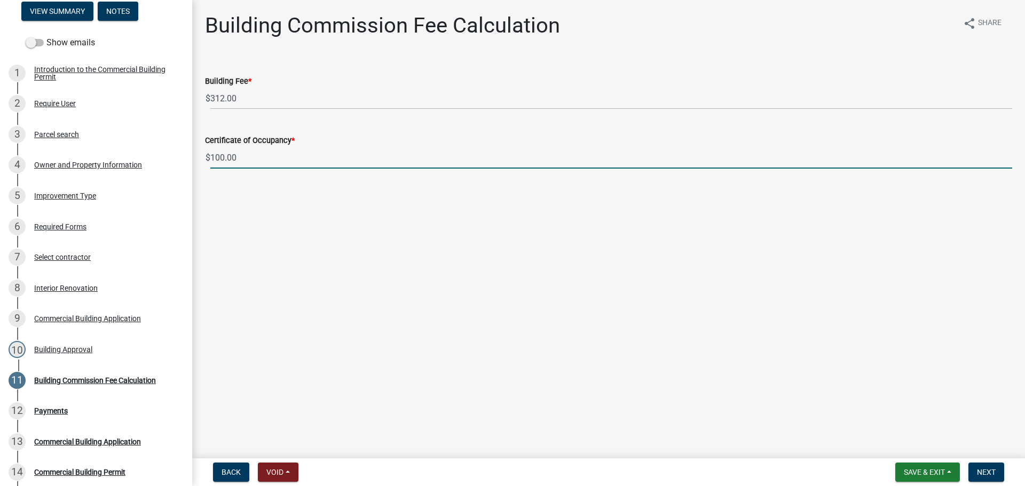
drag, startPoint x: 298, startPoint y: 164, endPoint x: 189, endPoint y: 156, distance: 109.7
click at [189, 156] on div "Commercial Building Permit CBP-2025-102 Edit View Summary Notes Show emails 1 I…" at bounding box center [512, 243] width 1025 height 486
type input "200.00"
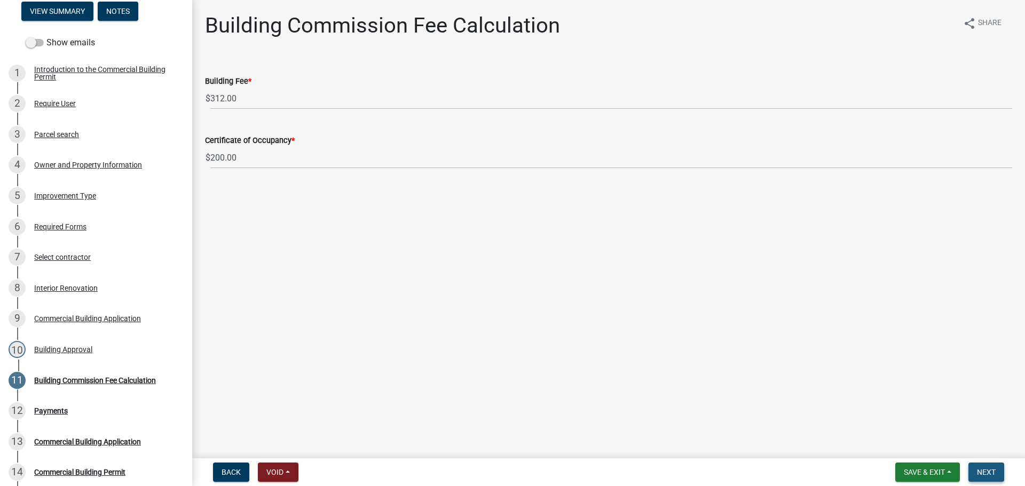
click at [993, 470] on span "Next" at bounding box center [986, 472] width 19 height 9
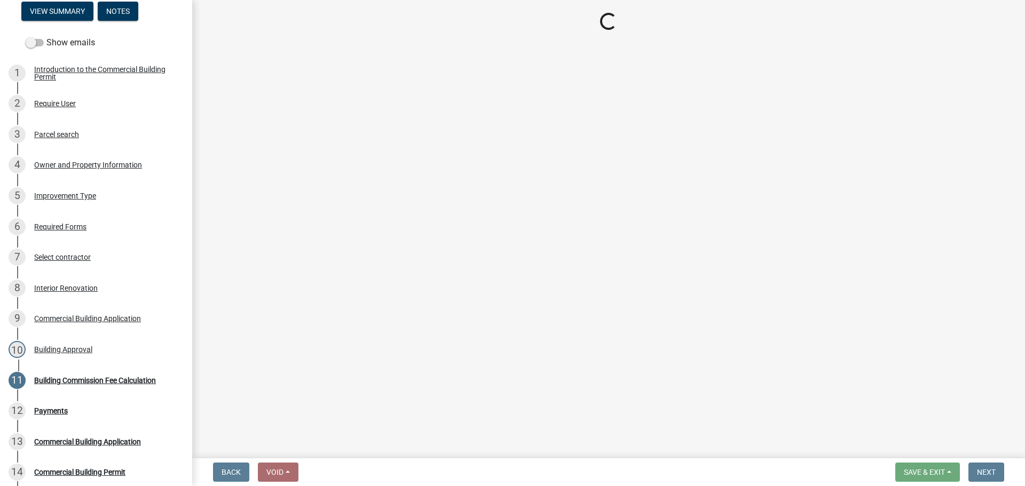
select select "3: 3"
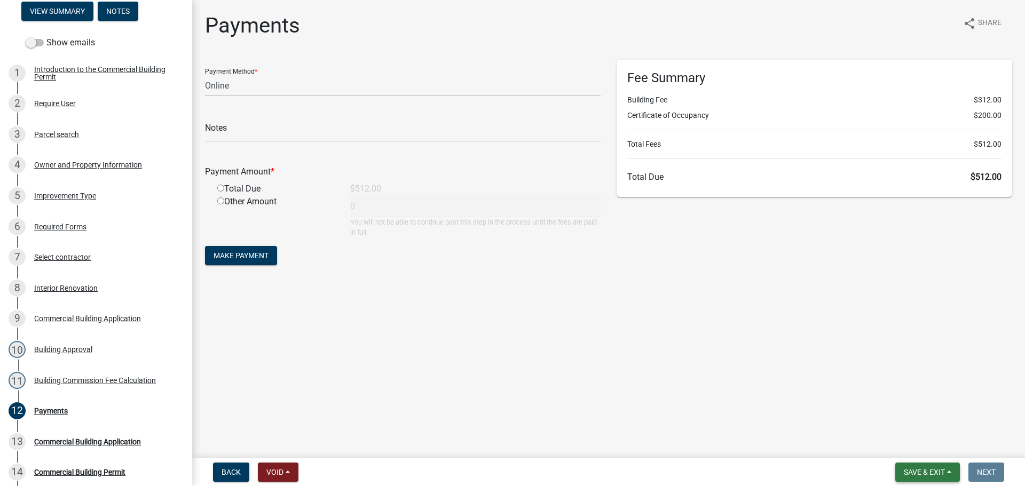
click at [932, 471] on span "Save & Exit" at bounding box center [923, 472] width 41 height 9
click at [931, 443] on button "Save & Exit" at bounding box center [916, 445] width 85 height 26
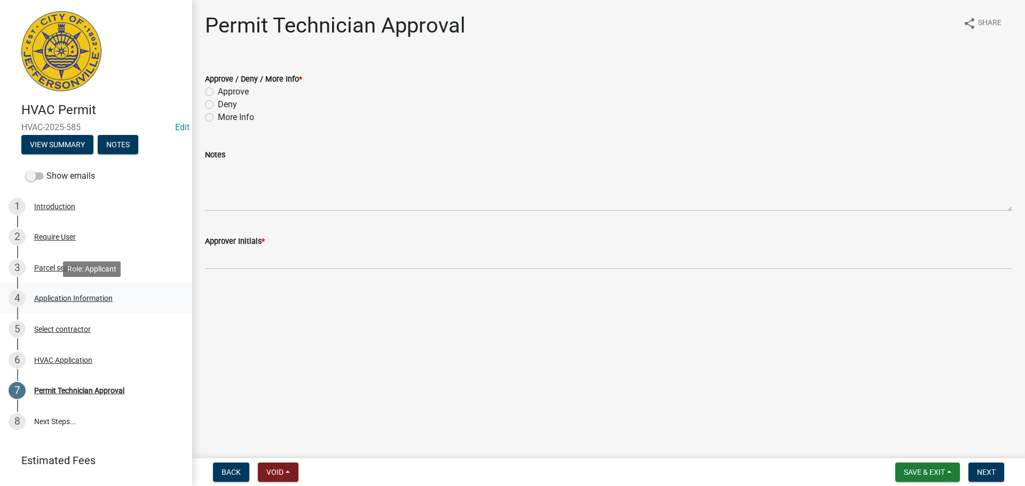
click at [62, 297] on div "Application Information" at bounding box center [73, 298] width 78 height 7
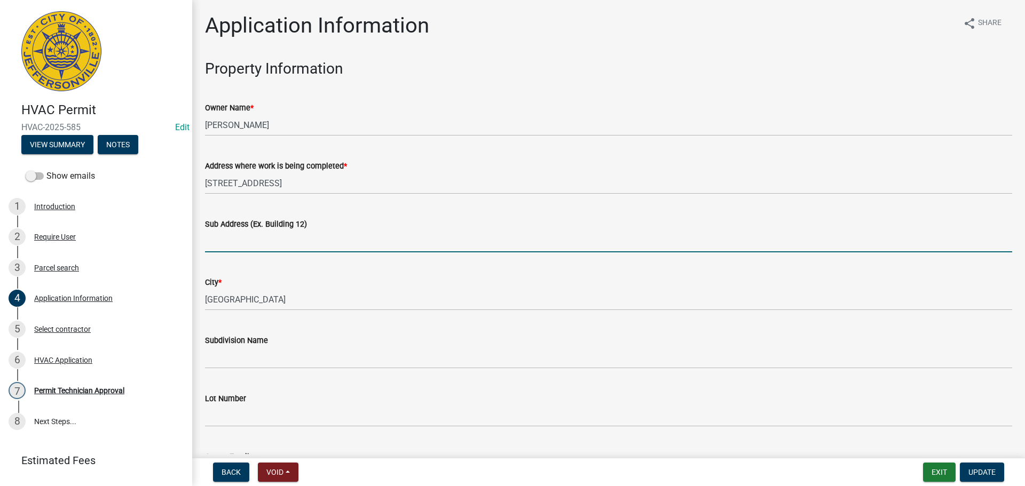
click at [279, 245] on input "Sub Address (Ex. Building 12)" at bounding box center [608, 242] width 807 height 22
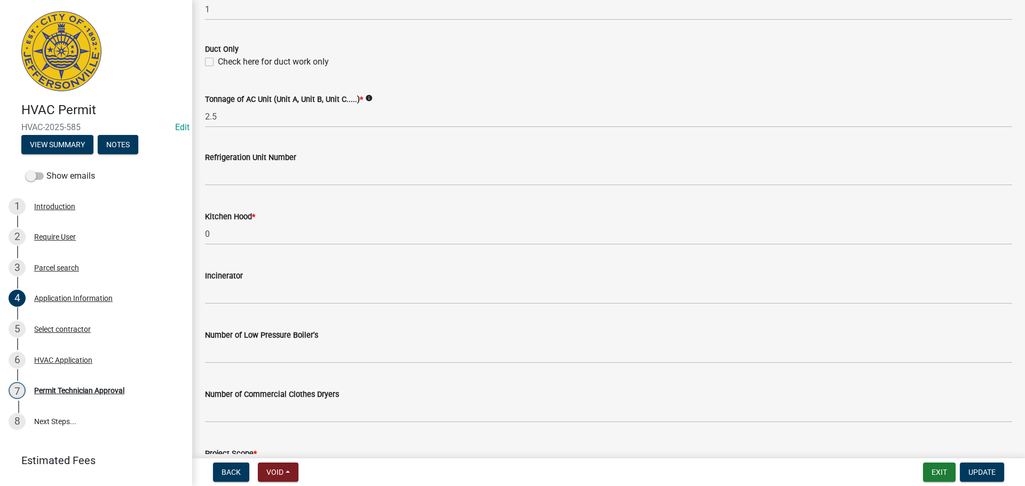
scroll to position [718, 0]
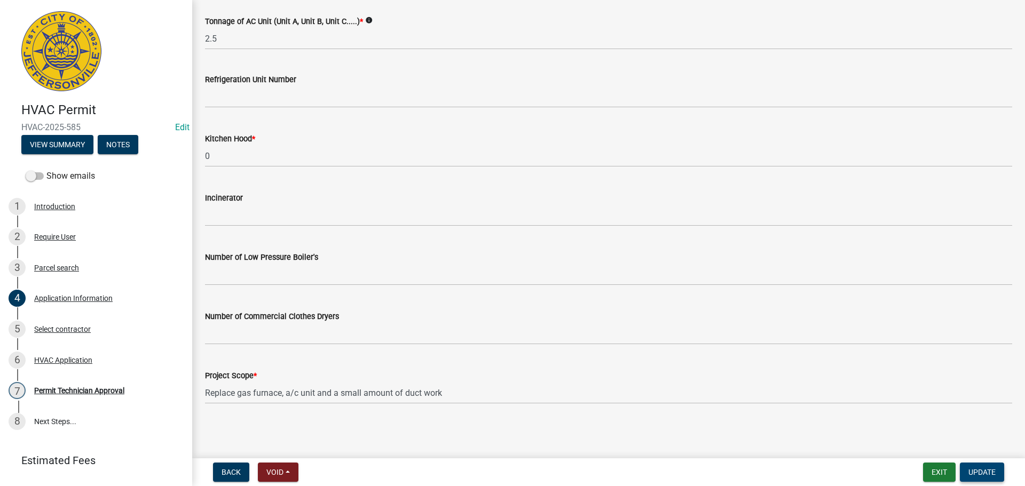
type input "1202 Spruce Drive"
click at [983, 471] on span "Update" at bounding box center [981, 472] width 27 height 9
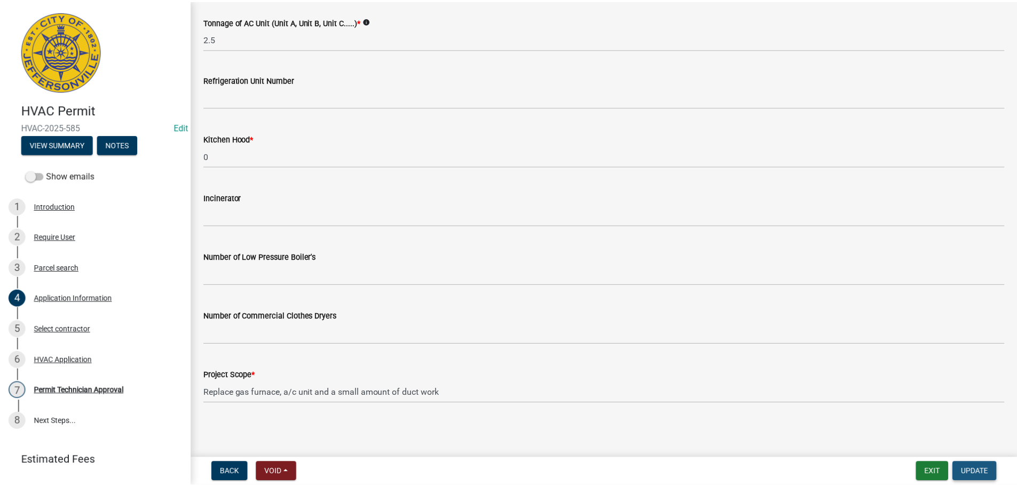
scroll to position [0, 0]
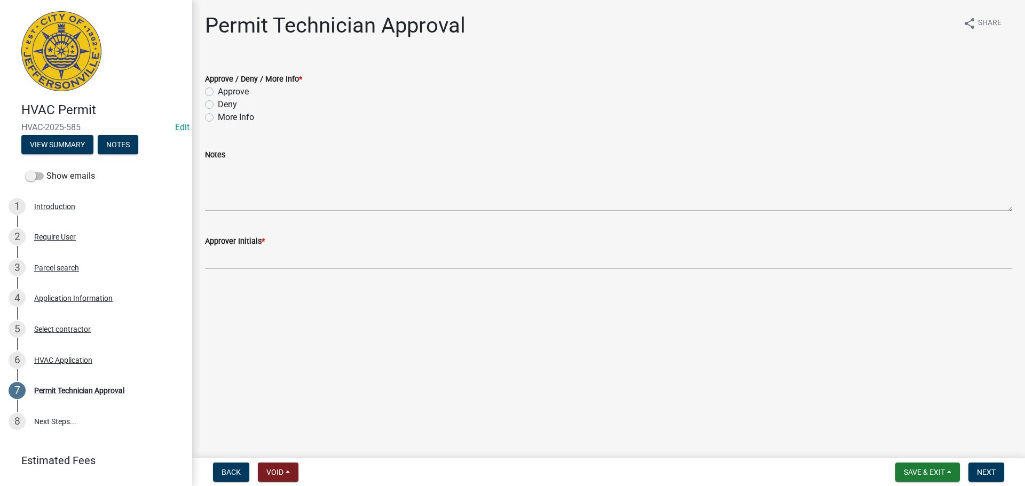
click at [236, 94] on label "Approve" at bounding box center [233, 91] width 31 height 13
click at [225, 92] on input "Approve" at bounding box center [221, 88] width 7 height 7
radio input "true"
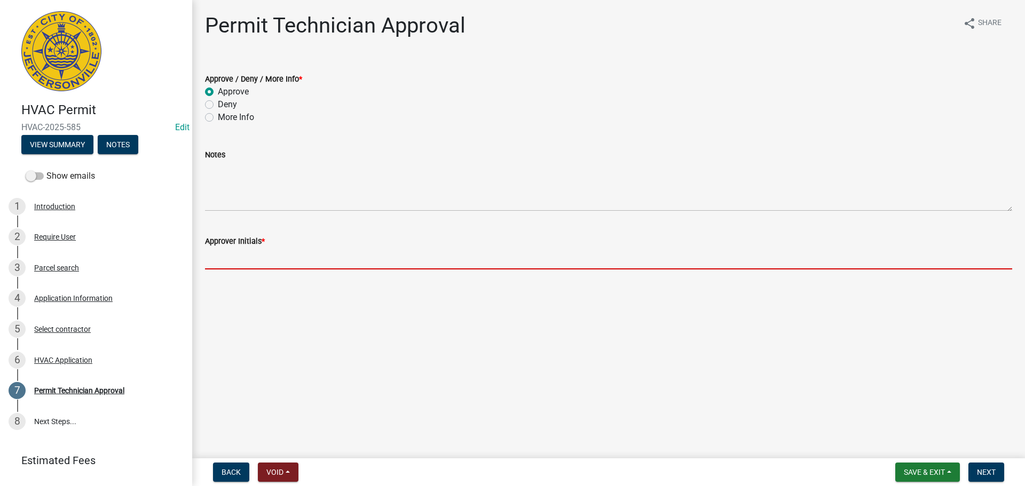
click at [220, 259] on input "Approver Initials *" at bounding box center [608, 259] width 807 height 22
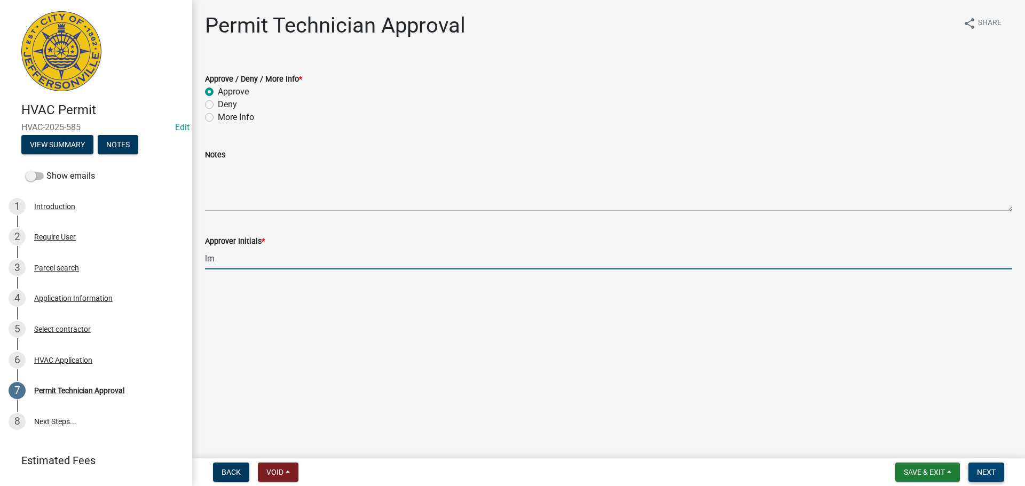
type input "lm"
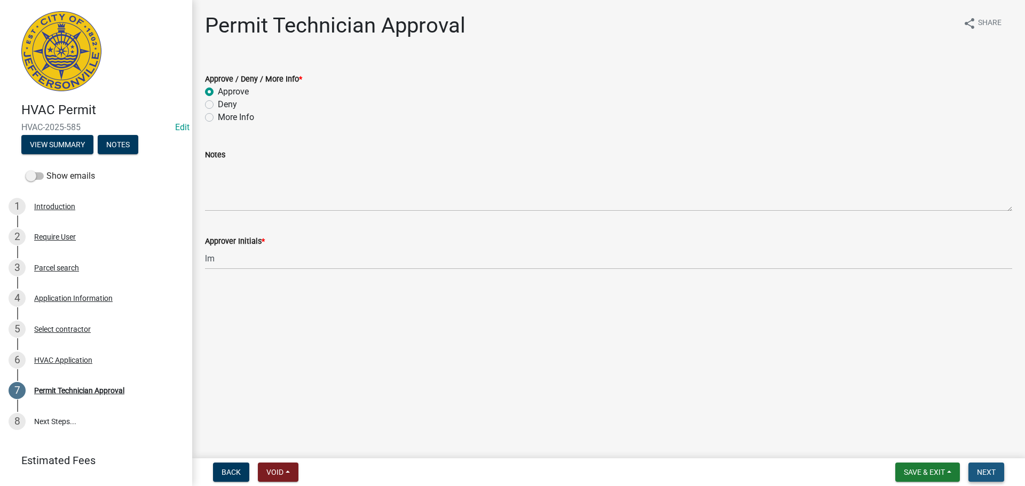
click at [997, 472] on button "Next" at bounding box center [986, 472] width 36 height 19
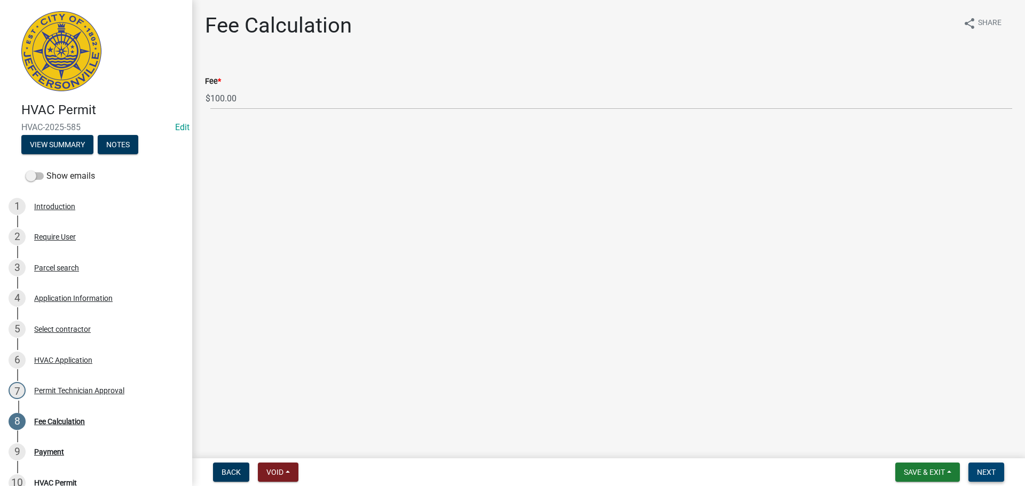
click at [997, 472] on button "Next" at bounding box center [986, 472] width 36 height 19
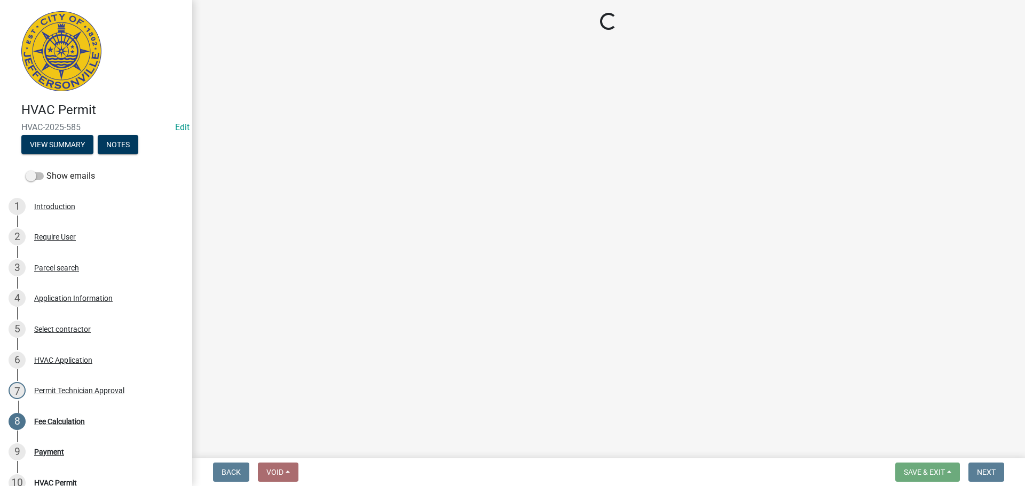
select select "3: 3"
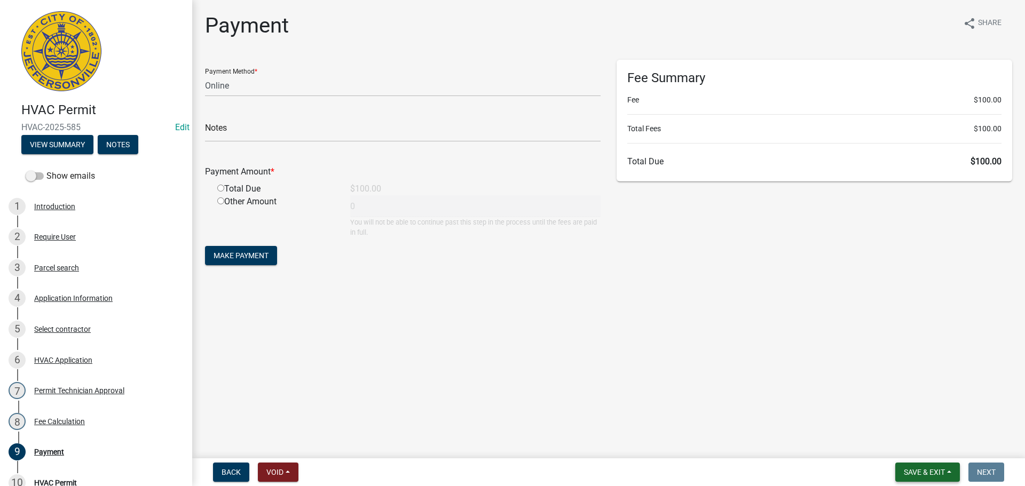
click at [920, 471] on span "Save & Exit" at bounding box center [923, 472] width 41 height 9
click at [918, 437] on button "Save & Exit" at bounding box center [916, 445] width 85 height 26
